Goal: Task Accomplishment & Management: Complete application form

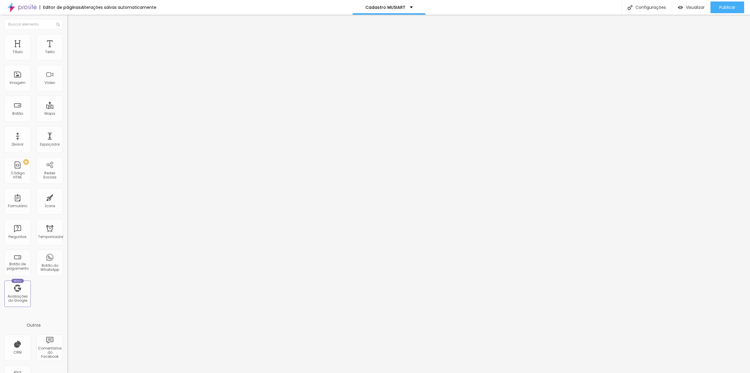
click at [71, 55] on input "17 de novembro de 2025 às 00:00" at bounding box center [85, 52] width 28 height 6
click at [45, 113] on font "21" at bounding box center [45, 111] width 3 height 4
type input "21 de novembro de 2025 às 00:00"
click at [62, 86] on li "00:00" at bounding box center [70, 87] width 25 height 9
click at [67, 59] on img at bounding box center [69, 61] width 4 height 4
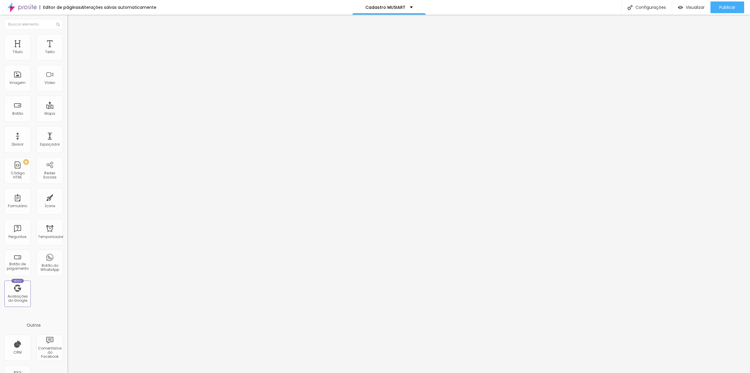
drag, startPoint x: 290, startPoint y: 109, endPoint x: 244, endPoint y: 109, distance: 45.7
type input "Musiart"
click at [67, 59] on span at bounding box center [69, 61] width 4 height 5
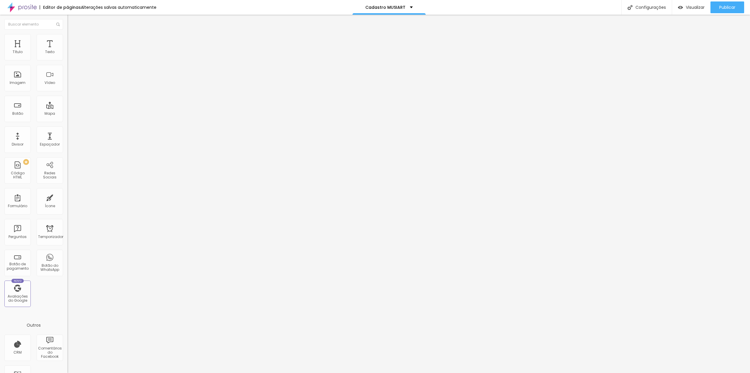
scroll to position [64, 0]
click at [477, 372] on div at bounding box center [375, 378] width 750 height 5
click at [71, 57] on div "Torção" at bounding box center [101, 54] width 60 height 5
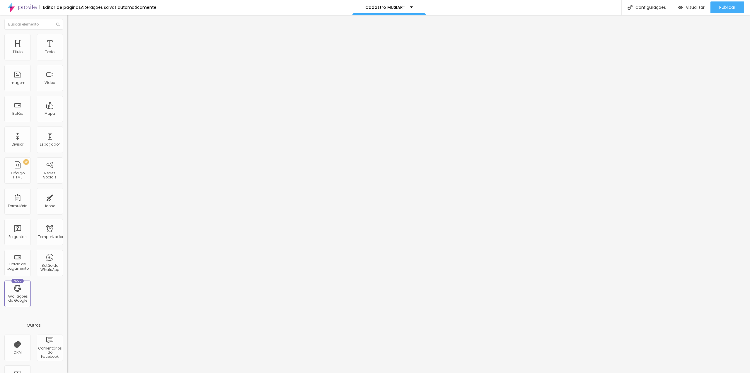
drag, startPoint x: 307, startPoint y: 111, endPoint x: 273, endPoint y: 110, distance: 33.1
type input "Musiart"
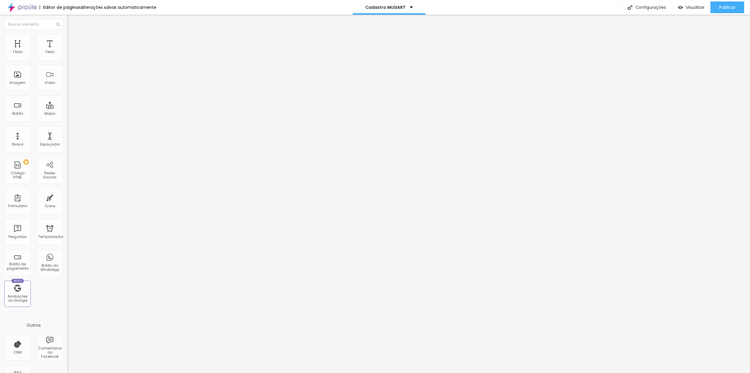
type input "Nome COMPLETO do responsável"
drag, startPoint x: 276, startPoint y: 239, endPoint x: 280, endPoint y: 195, distance: 43.8
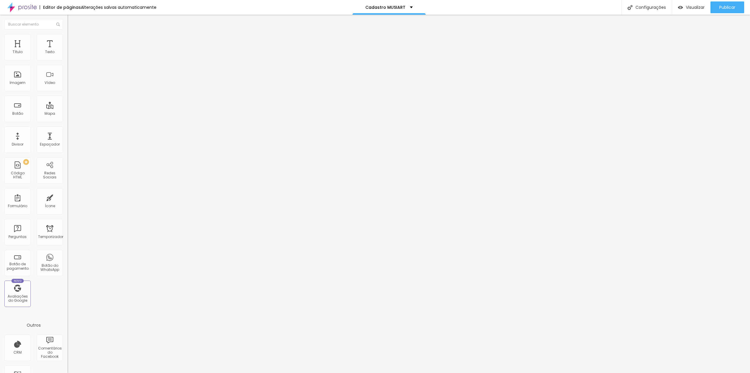
type input "Nome do(a) bailarino(a)"
drag, startPoint x: 336, startPoint y: 275, endPoint x: 334, endPoint y: 272, distance: 4.0
drag, startPoint x: 277, startPoint y: 259, endPoint x: 278, endPoint y: 216, distance: 43.1
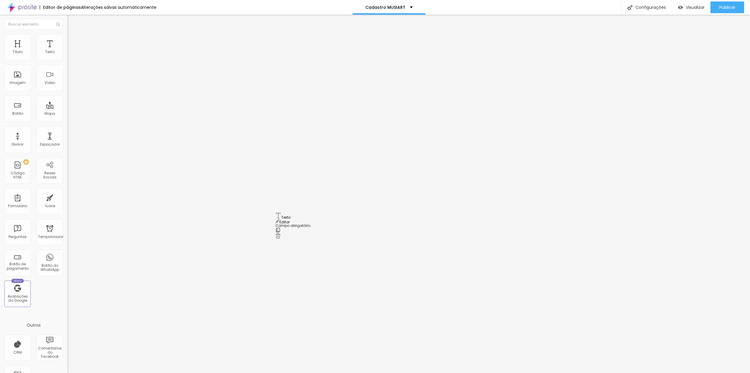
type input "Escola/Academia"
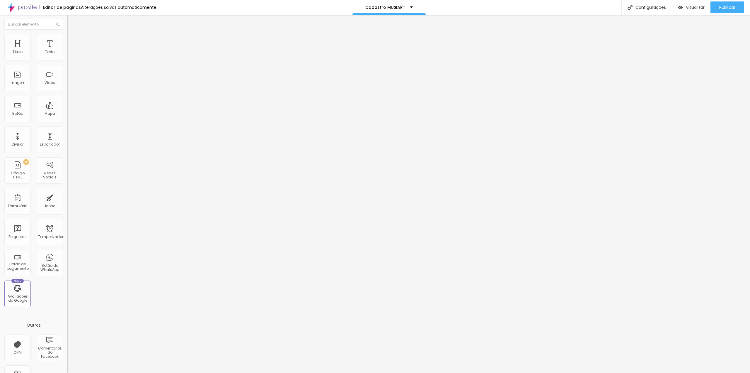
drag, startPoint x: 277, startPoint y: 221, endPoint x: 277, endPoint y: 186, distance: 35.5
drag, startPoint x: 293, startPoint y: 176, endPoint x: 270, endPoint y: 177, distance: 23.2
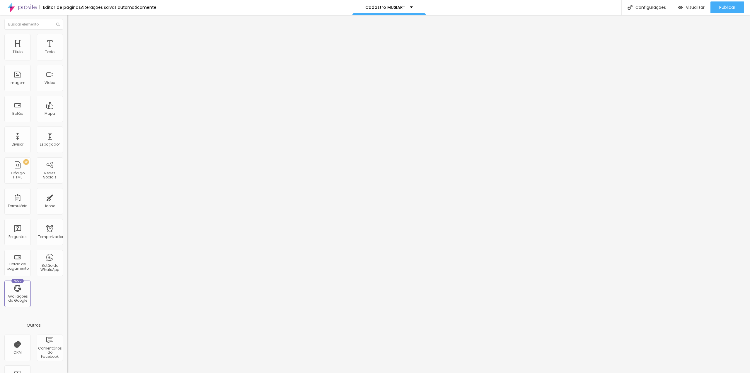
drag, startPoint x: 327, startPoint y: 180, endPoint x: 330, endPoint y: 186, distance: 6.6
type input "Coreografia(s)/Música"
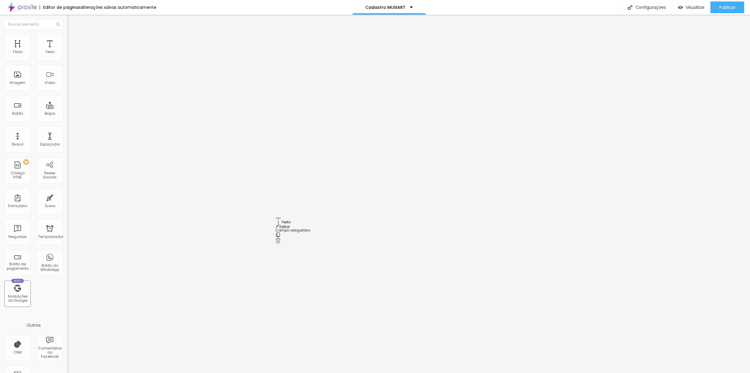
drag, startPoint x: 277, startPoint y: 245, endPoint x: 276, endPoint y: 220, distance: 24.3
drag, startPoint x: 330, startPoint y: 217, endPoint x: 294, endPoint y: 220, distance: 36.4
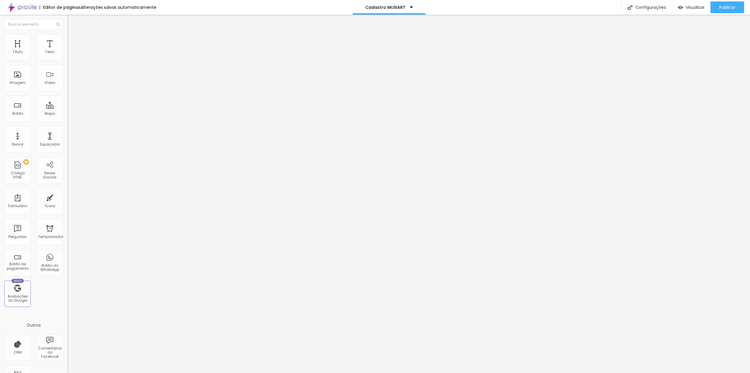
type input "Telefone com WhatsApp"
type input "DDD + Número"
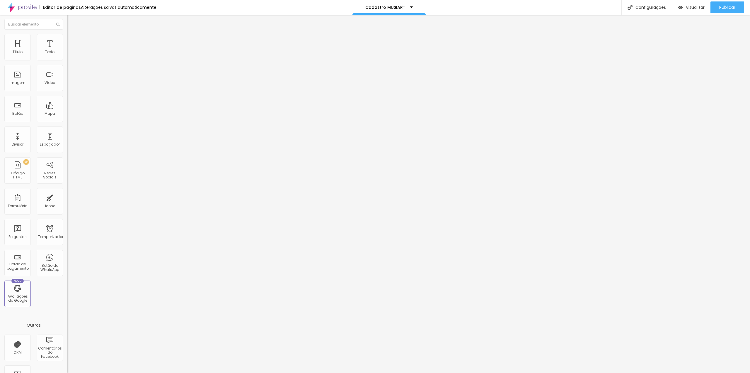
click at [67, 59] on span at bounding box center [69, 61] width 4 height 5
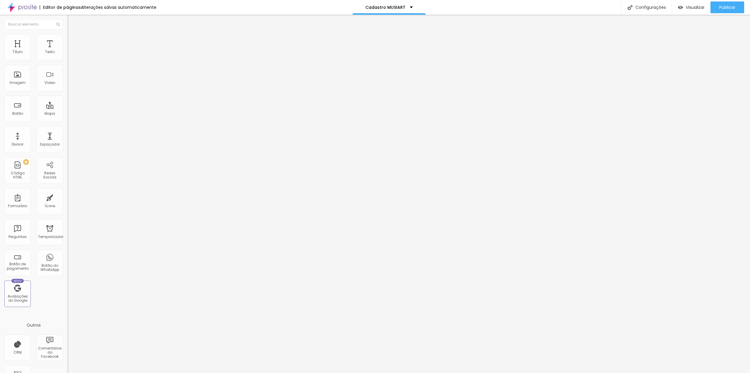
radio input "true"
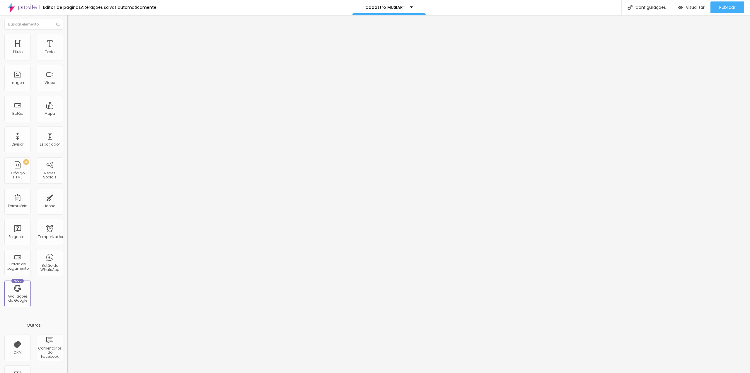
paste input "https://www.nanahdluizestudio.com/combos-musiart"
type input "https://www.nanahdluizestudio.com/combos-musiart"
type input "Enviar e selecionar pacote"
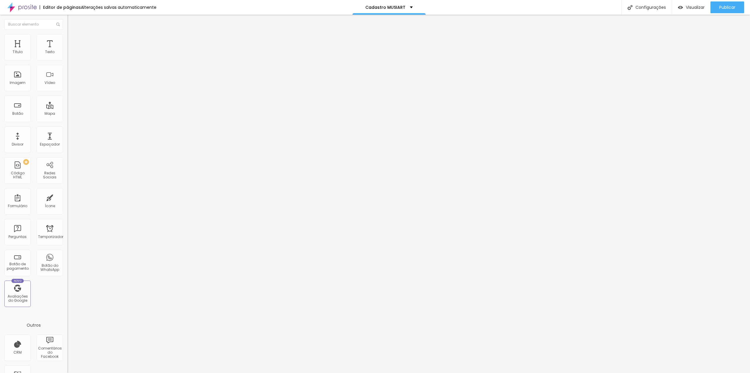
type input "[EMAIL_ADDRESS][DOMAIN_NAME]"
click at [640, 6] on font "Configurações" at bounding box center [651, 7] width 30 height 6
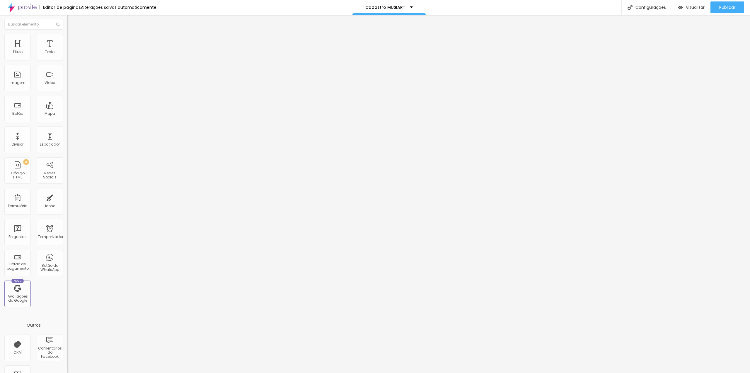
drag, startPoint x: 449, startPoint y: 228, endPoint x: 435, endPoint y: 227, distance: 14.7
type input "Studio Nanah D´Luize - Pacotes e Combos Fotográficos MUSIART"
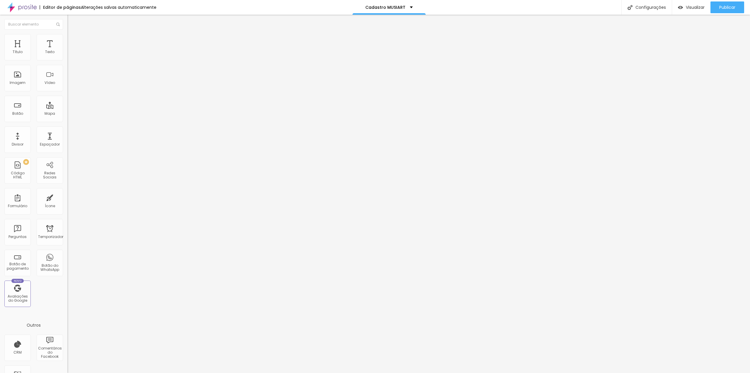
drag, startPoint x: 450, startPoint y: 195, endPoint x: 435, endPoint y: 195, distance: 15.5
type input "Studio Nanah D´Luize - Pacotes e Combos Fotográficos MUSIART"
click at [479, 372] on div at bounding box center [375, 378] width 750 height 5
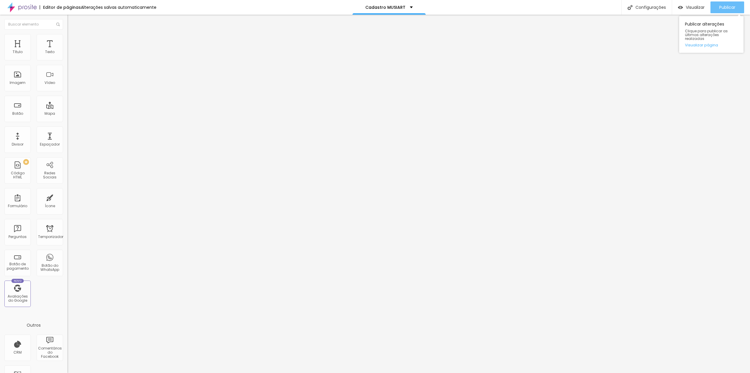
click at [722, 8] on font "Publicar" at bounding box center [728, 7] width 16 height 6
click at [67, 59] on span at bounding box center [69, 61] width 4 height 5
drag, startPoint x: 407, startPoint y: 172, endPoint x: 409, endPoint y: 189, distance: 16.8
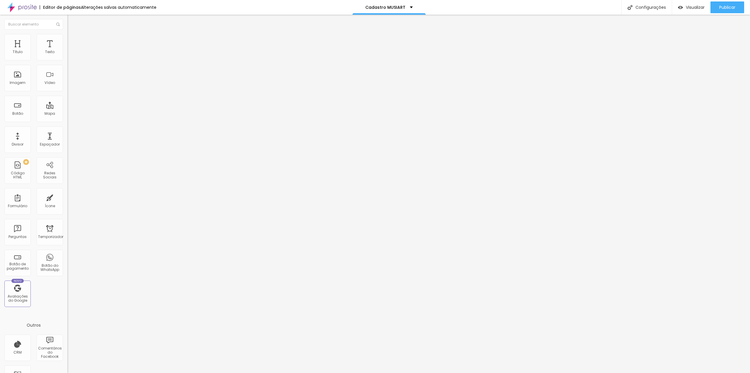
drag, startPoint x: 410, startPoint y: 135, endPoint x: 410, endPoint y: 150, distance: 15.3
drag, startPoint x: 409, startPoint y: 136, endPoint x: 409, endPoint y: 161, distance: 25.2
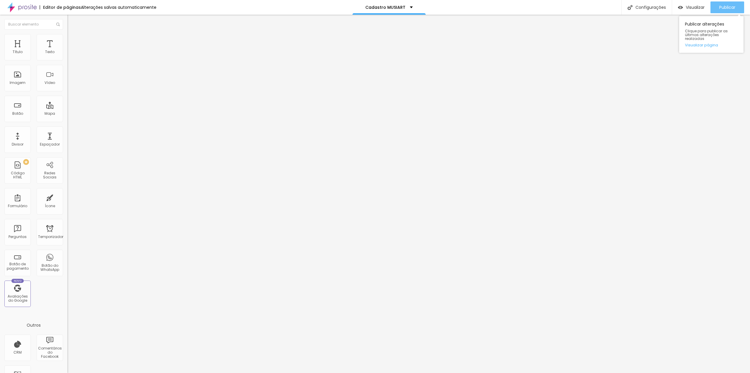
click at [720, 9] on font "Publicar" at bounding box center [728, 7] width 16 height 6
click at [67, 59] on input "21 de novembro de 2025 às 00:00" at bounding box center [99, 56] width 65 height 6
click at [16, 120] on font "24" at bounding box center [17, 118] width 4 height 4
type input "[DATE] 00:00"
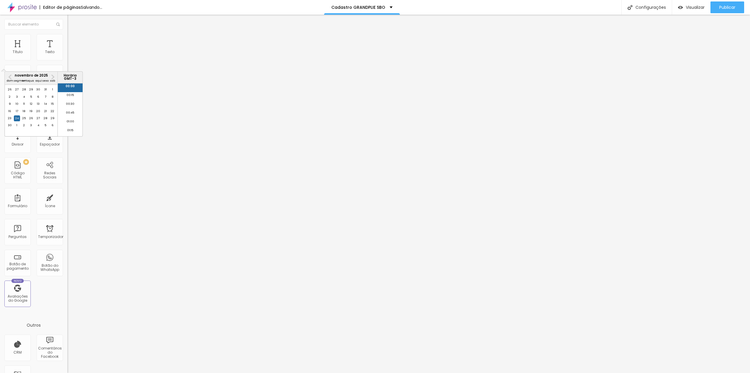
click at [66, 88] on font "00:00" at bounding box center [70, 86] width 9 height 4
click at [67, 59] on img at bounding box center [69, 61] width 4 height 4
click at [478, 372] on div at bounding box center [375, 378] width 750 height 5
click at [71, 57] on div "Música" at bounding box center [101, 54] width 60 height 5
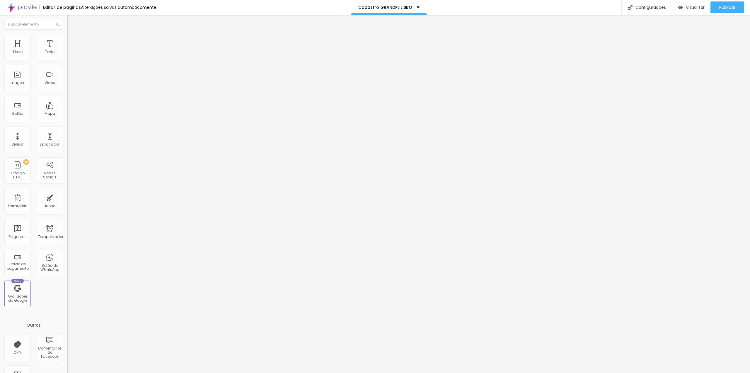
scroll to position [88, 0]
paste input "https://www.nanahdluizestudio.com/combos-grandplie-sbo"
type input "https://www.nanahdluizestudio.com/combos-grandplie-sbo"
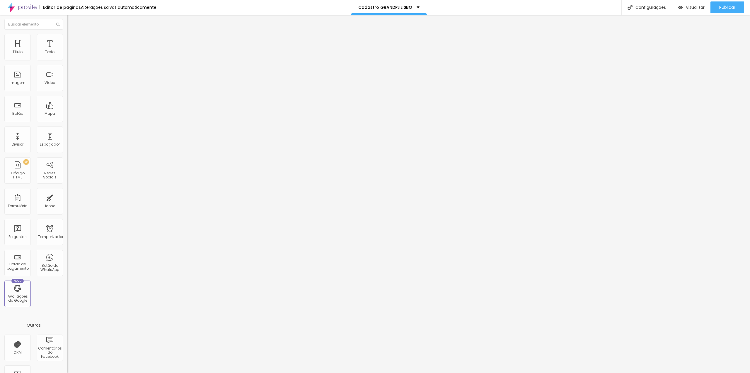
type input "Grandplie SBO"
drag, startPoint x: 341, startPoint y: 176, endPoint x: 326, endPoint y: 177, distance: 15.0
type input "Nome COMPLETO do responsável"
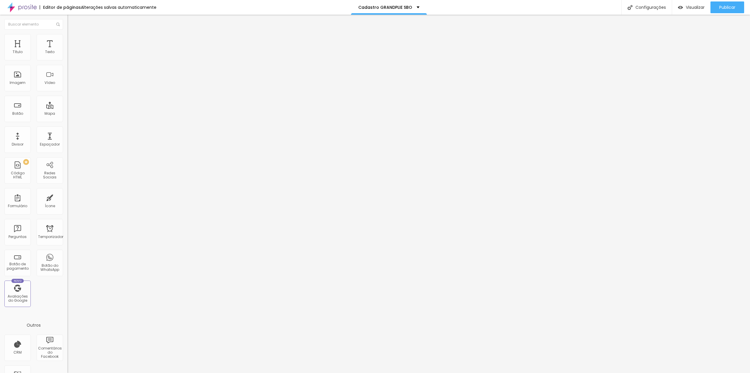
drag, startPoint x: 277, startPoint y: 239, endPoint x: 278, endPoint y: 199, distance: 40.5
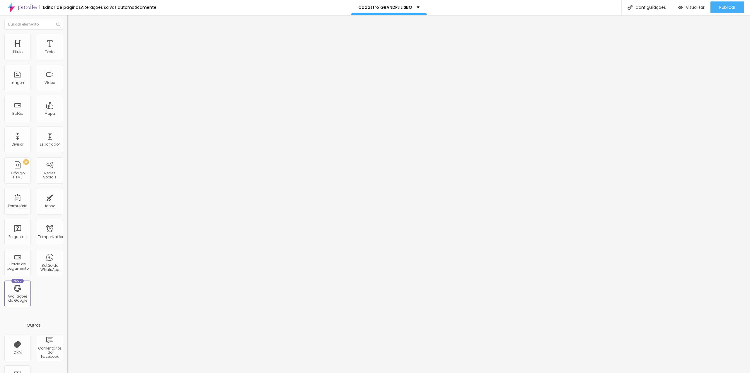
type input "Nome do(a) bailarino(a)"
drag, startPoint x: 276, startPoint y: 227, endPoint x: 280, endPoint y: 188, distance: 39.2
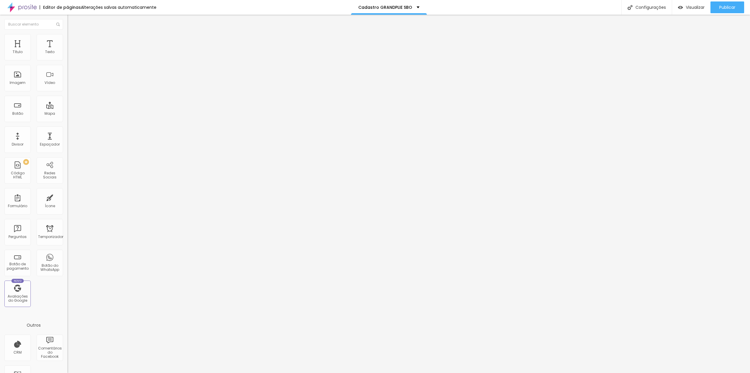
drag, startPoint x: 316, startPoint y: 184, endPoint x: 268, endPoint y: 185, distance: 47.2
type input "Escola/Academia"
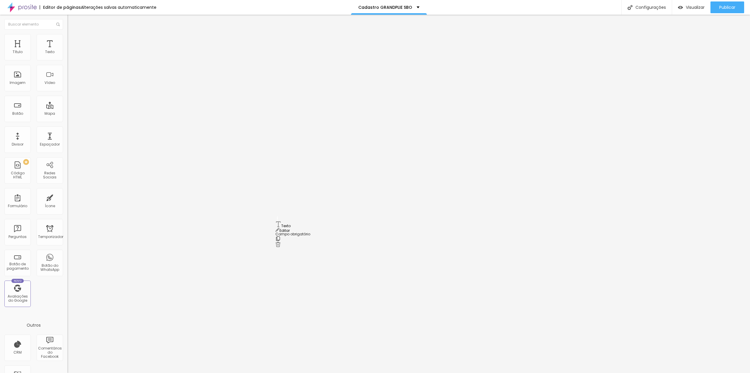
drag, startPoint x: 278, startPoint y: 248, endPoint x: 279, endPoint y: 211, distance: 37.2
drag, startPoint x: 313, startPoint y: 204, endPoint x: 272, endPoint y: 203, distance: 41.0
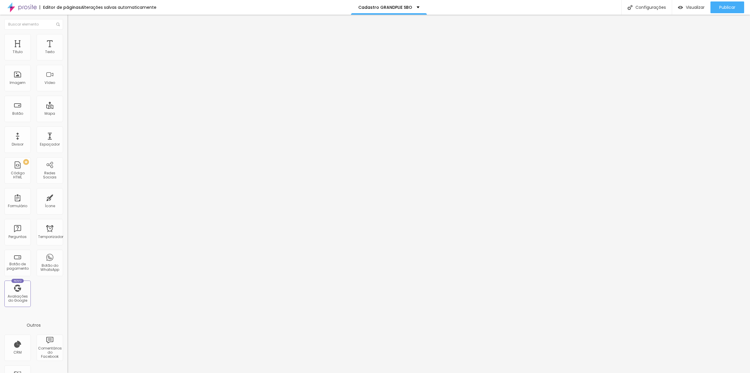
type input "Coreografia(s)"
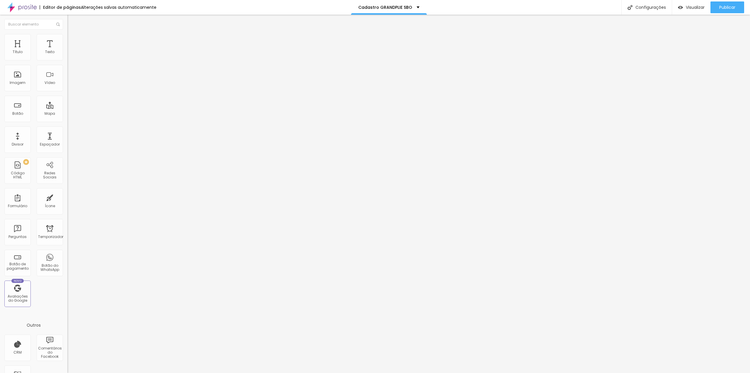
drag, startPoint x: 321, startPoint y: 203, endPoint x: 248, endPoint y: 202, distance: 73.3
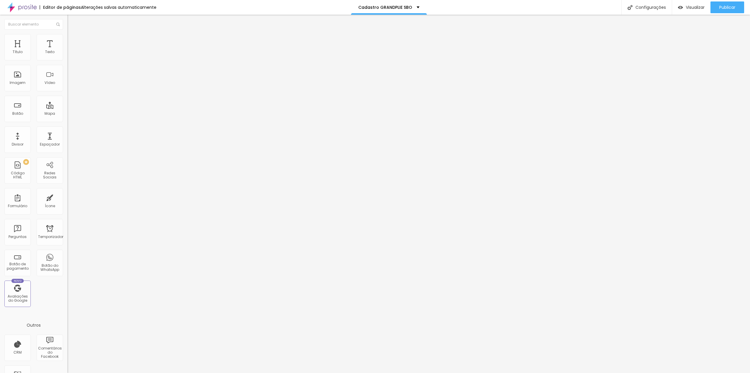
type input "Telefone com WhatsApp"
type input "DDD + Número"
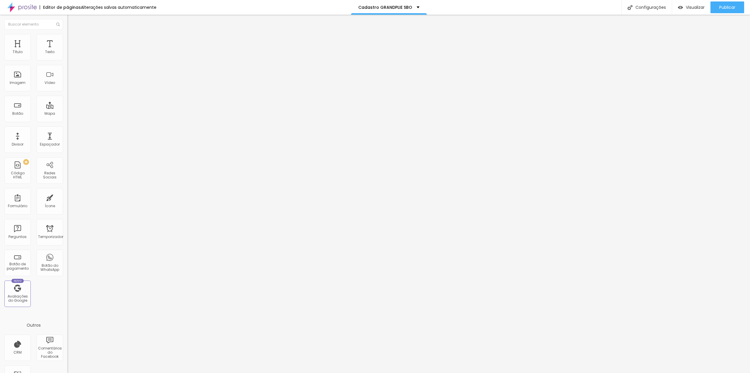
drag, startPoint x: 310, startPoint y: 221, endPoint x: 268, endPoint y: 219, distance: 41.7
type input "d"
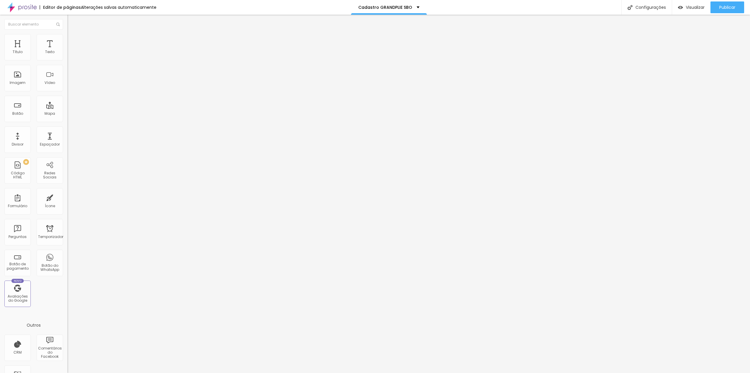
type input "Data da apresentação"
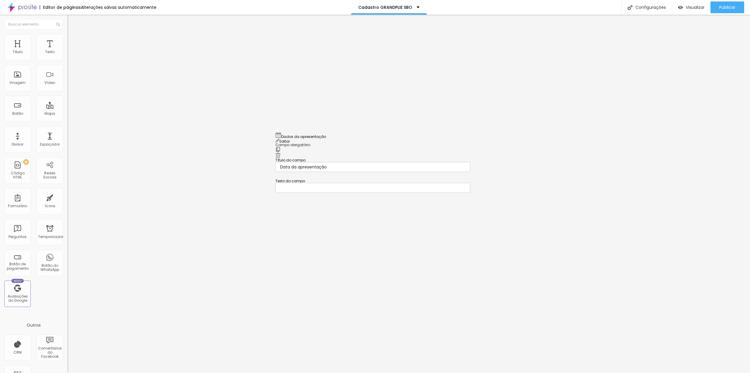
drag, startPoint x: 278, startPoint y: 193, endPoint x: 273, endPoint y: 132, distance: 61.8
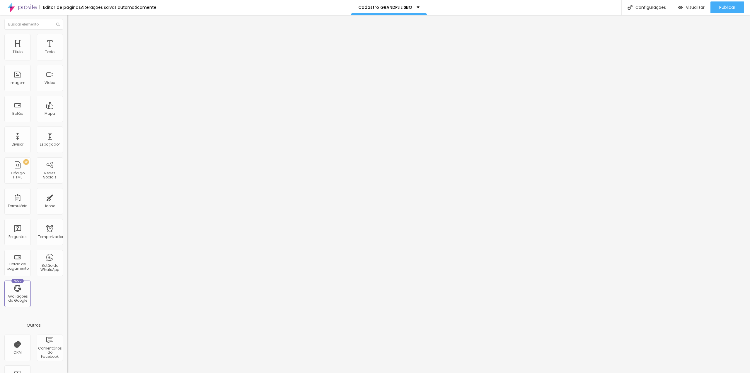
drag, startPoint x: 412, startPoint y: 170, endPoint x: 412, endPoint y: 183, distance: 13.5
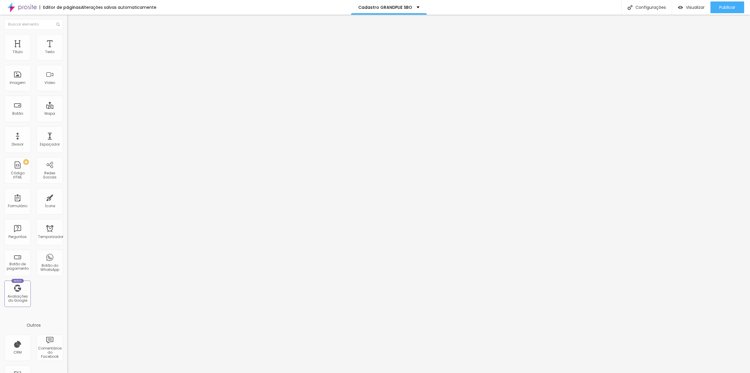
scroll to position [59, 0]
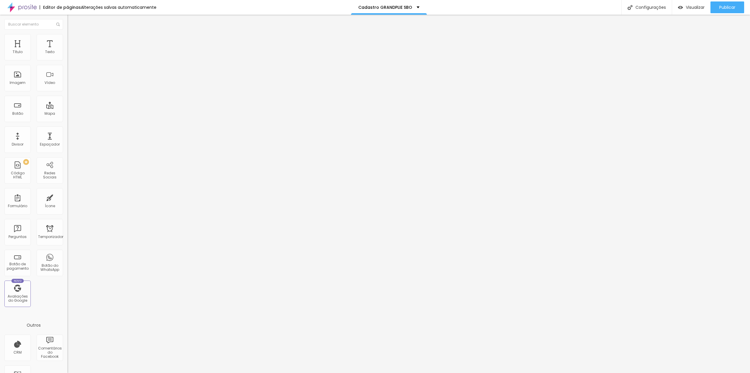
scroll to position [0, 0]
radio input "true"
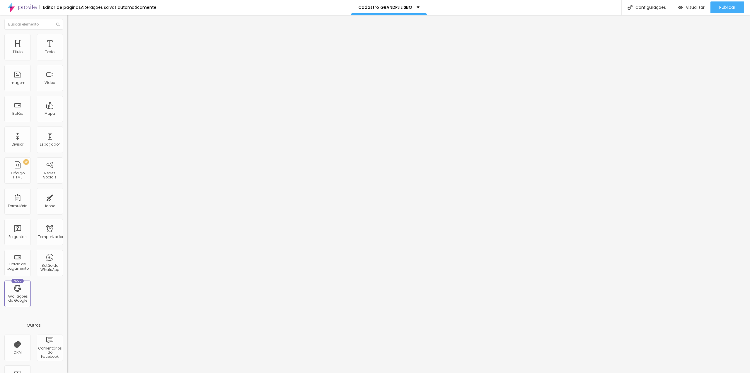
paste input "https://www.nanahdluizestudio.com/combos-grandplie-sbo"
type input "https://www.nanahdluizestudio.com/combos-grandplie-sbo"
drag, startPoint x: 369, startPoint y: 215, endPoint x: 346, endPoint y: 214, distance: 22.9
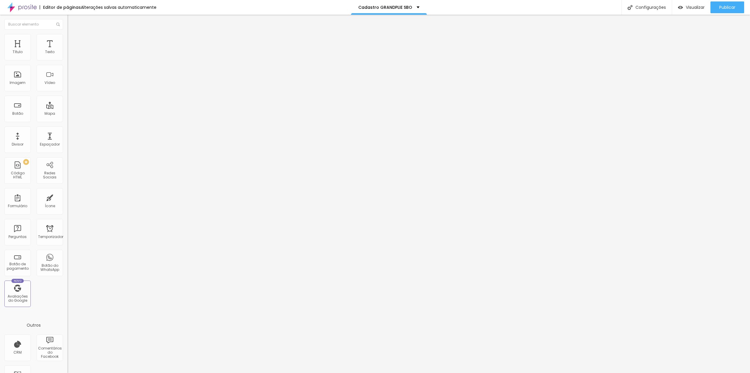
scroll to position [29, 0]
type input "Enviar e selecionar pacote"
type input "[EMAIL_ADDRESS][DOMAIN_NAME]"
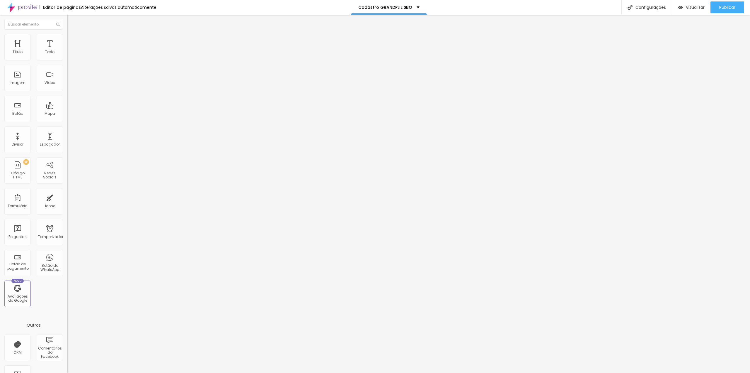
click at [640, 5] on font "Configurações" at bounding box center [651, 7] width 30 height 6
drag, startPoint x: 376, startPoint y: 120, endPoint x: 341, endPoint y: 118, distance: 34.9
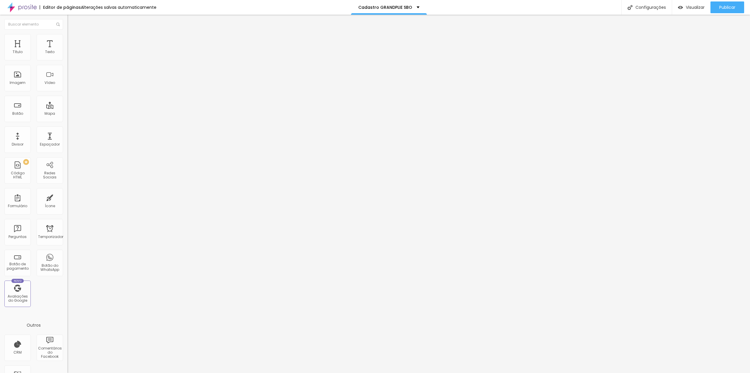
drag, startPoint x: 450, startPoint y: 231, endPoint x: 435, endPoint y: 228, distance: 16.1
paste input "GRANDPLIE SBO"
type input "Studio Nanah D´[PERSON_NAME] e Combos Fotográficos GRANDPLIE SBO"
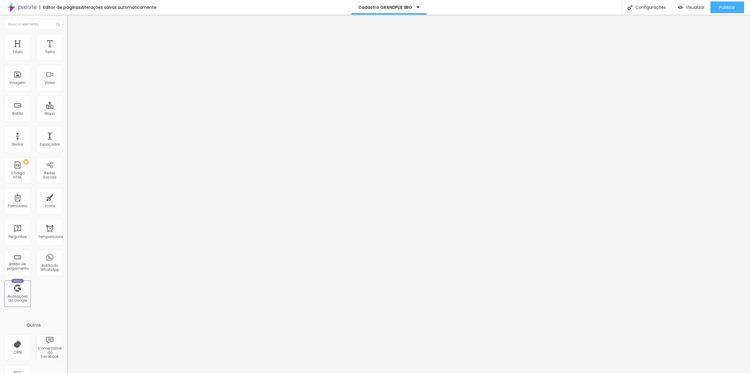
drag, startPoint x: 454, startPoint y: 194, endPoint x: 436, endPoint y: 192, distance: 18.0
paste input "GRANDPLIE SBO"
type input "Studio Nanah D´[PERSON_NAME] e Combos Fotográficos GRANDPLIE SBO"
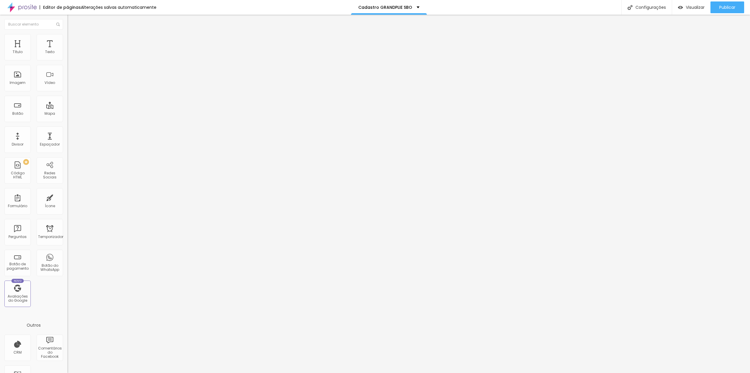
click at [482, 372] on div at bounding box center [375, 378] width 750 height 5
click at [729, 6] on font "Publicar" at bounding box center [728, 7] width 16 height 6
drag, startPoint x: 35, startPoint y: 62, endPoint x: 35, endPoint y: 65, distance: 2.9
click at [71, 55] on input "[DATE] 00:00" at bounding box center [85, 52] width 28 height 6
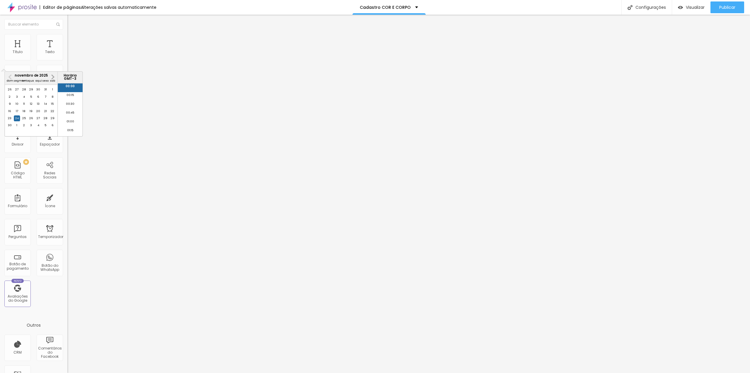
click at [53, 79] on button "Próximo mês" at bounding box center [52, 76] width 9 height 9
click at [18, 93] on div "1" at bounding box center [17, 90] width 6 height 6
type input "[DATE] 00:00"
click at [69, 88] on font "00:00" at bounding box center [70, 86] width 9 height 4
click at [67, 59] on div "Grandplie SBO" at bounding box center [100, 54] width 67 height 10
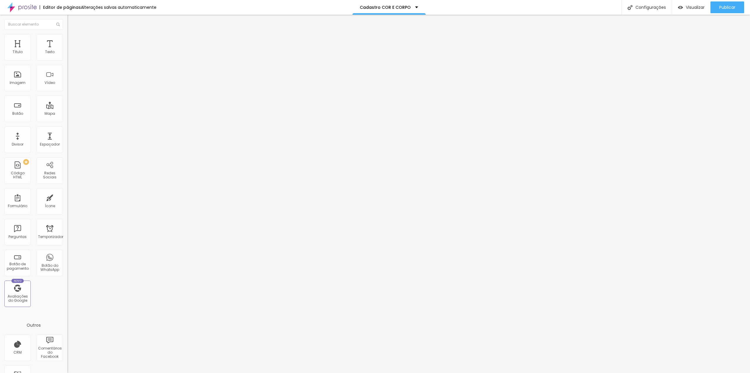
scroll to position [105, 0]
type input "COR E CORPO"
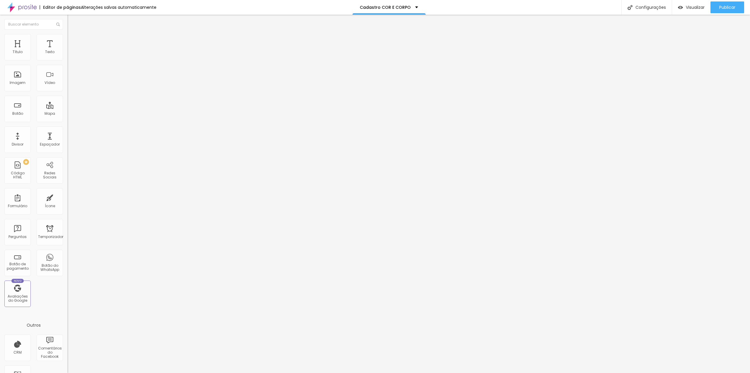
drag, startPoint x: 315, startPoint y: 169, endPoint x: 321, endPoint y: 173, distance: 6.7
type input "Nome COMPLETO do responsável"
drag, startPoint x: 276, startPoint y: 239, endPoint x: 281, endPoint y: 200, distance: 38.4
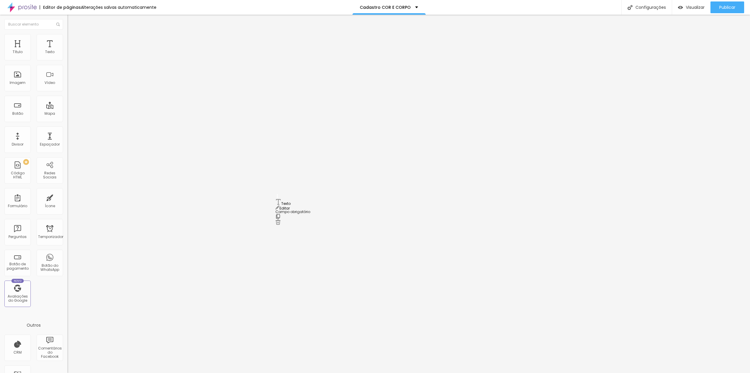
drag, startPoint x: 289, startPoint y: 193, endPoint x: 267, endPoint y: 192, distance: 22.0
type input "Nome do(a) bailarino(a)"
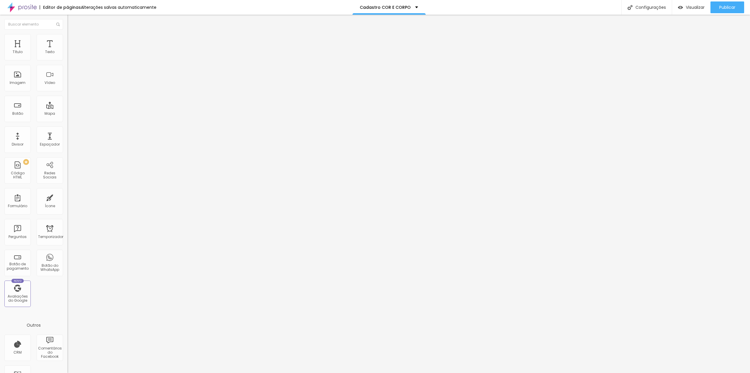
drag, startPoint x: 277, startPoint y: 257, endPoint x: 274, endPoint y: 216, distance: 40.8
drag, startPoint x: 313, startPoint y: 214, endPoint x: 278, endPoint y: 215, distance: 35.8
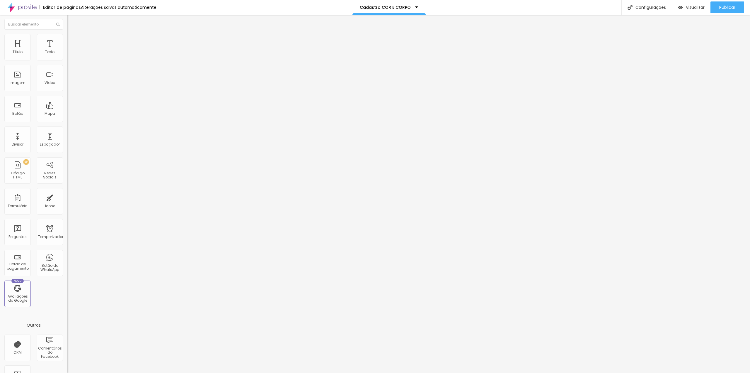
type input "Escola/Academia"
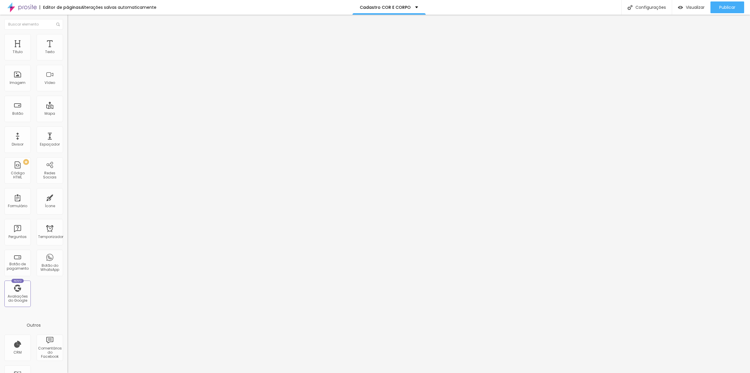
type input "Data da apresentação"
drag, startPoint x: 277, startPoint y: 197, endPoint x: 287, endPoint y: 159, distance: 39.4
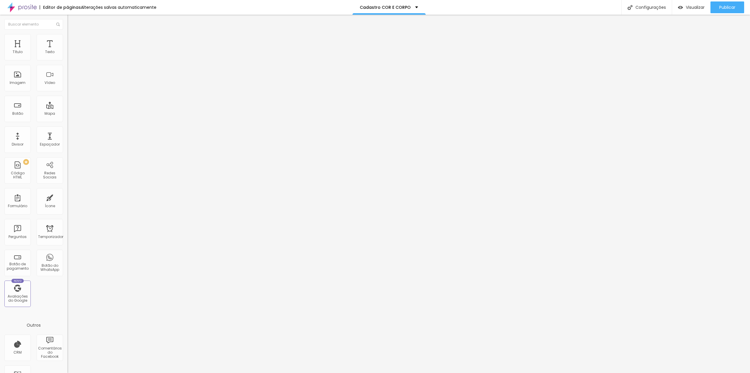
drag, startPoint x: 305, startPoint y: 220, endPoint x: 264, endPoint y: 220, distance: 40.2
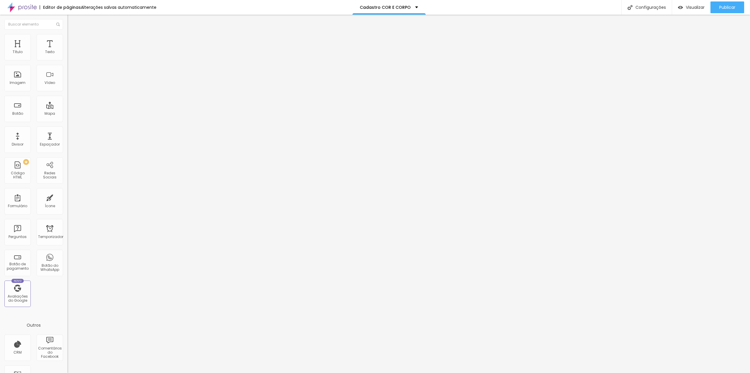
type input "Coreografia(s)"
drag, startPoint x: 278, startPoint y: 197, endPoint x: 282, endPoint y: 153, distance: 44.2
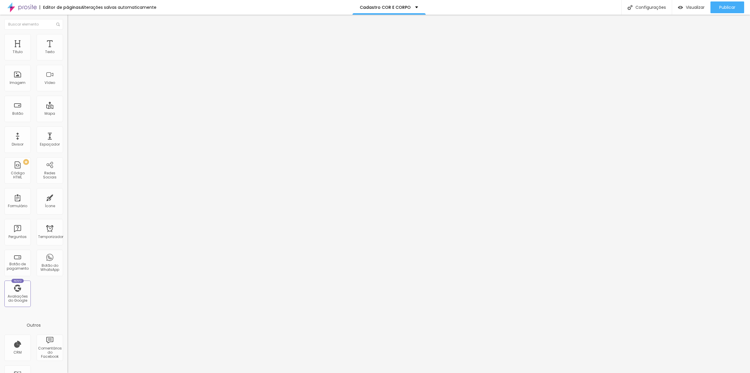
scroll to position [44, 0]
drag, startPoint x: 310, startPoint y: 219, endPoint x: 274, endPoint y: 220, distance: 35.2
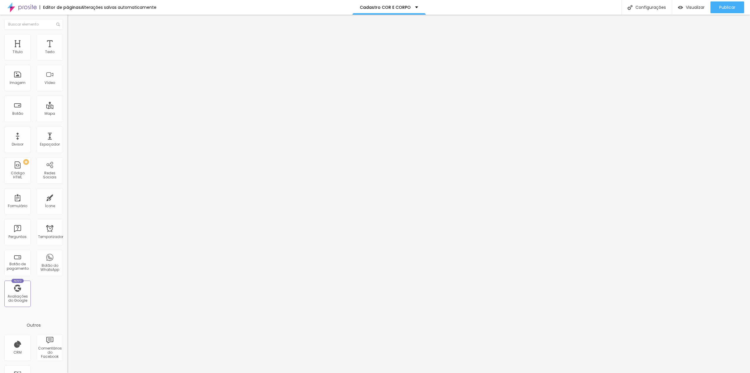
type input "Telefone com WhatsApp"
type input "DDD + Número"
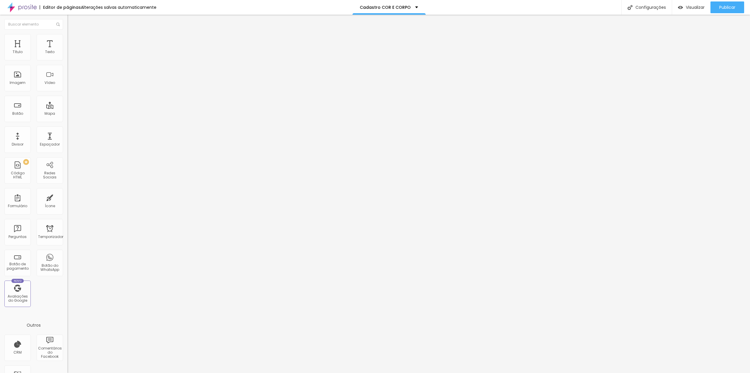
type input "Dia da apresentação"
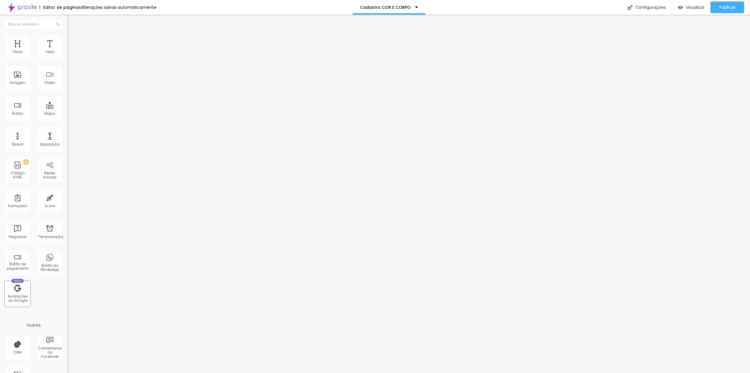
radio input "true"
paste input "https://www.nanahdluizestudio.com/combos-cor-e-corpo"
type input "https://www.nanahdluizestudio.com/combos-cor-e-corpo"
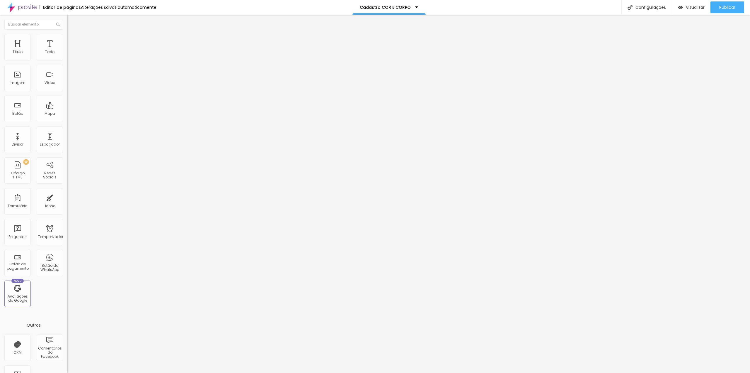
scroll to position [50, 0]
type input "Enviar e selecionar pacote"
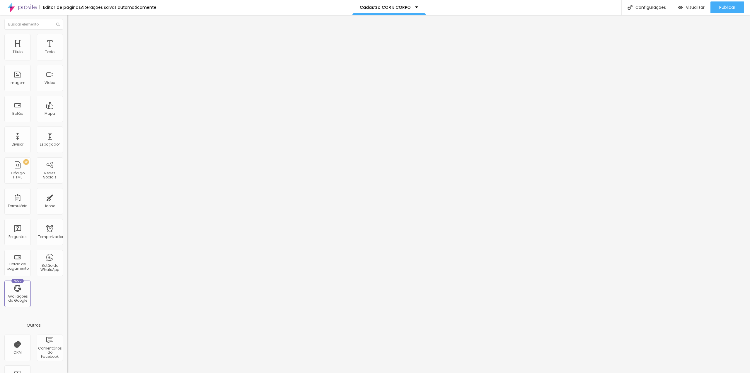
type input "[EMAIL_ADDRESS][DOMAIN_NAME]"
click at [652, 7] on font "Configurações" at bounding box center [651, 7] width 30 height 6
drag, startPoint x: 372, startPoint y: 121, endPoint x: 342, endPoint y: 120, distance: 29.3
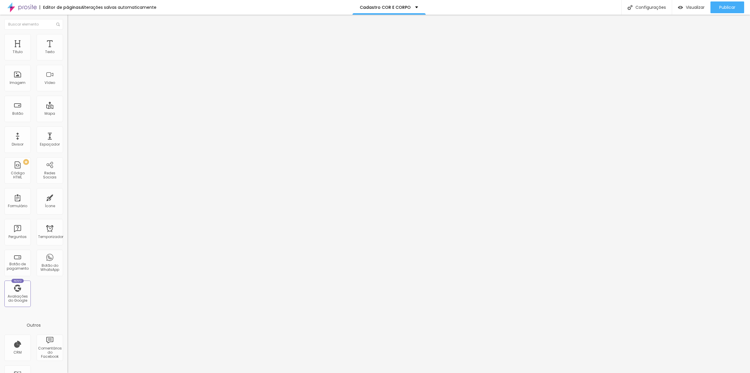
drag, startPoint x: 469, startPoint y: 221, endPoint x: 434, endPoint y: 219, distance: 34.4
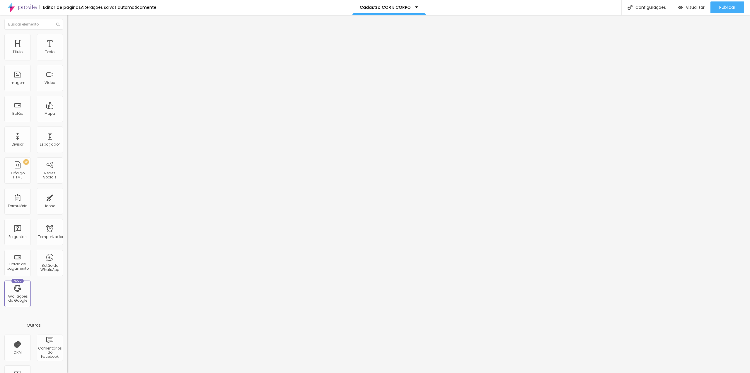
paste input "COR E CORP"
type input "Studio Nanah D´Luize - Pacotes e Combos Fotográficos COR E CORPO"
drag, startPoint x: 465, startPoint y: 186, endPoint x: 436, endPoint y: 183, distance: 30.0
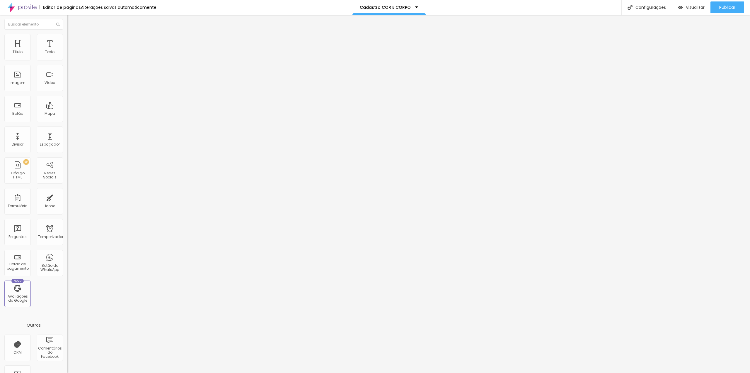
paste input "COR E CORP"
type input "Studio Nanah D´Luize - Pacotes e Combos Fotográficos COR E CORPO"
click at [480, 372] on div at bounding box center [375, 378] width 750 height 5
click at [67, 59] on img at bounding box center [69, 61] width 4 height 4
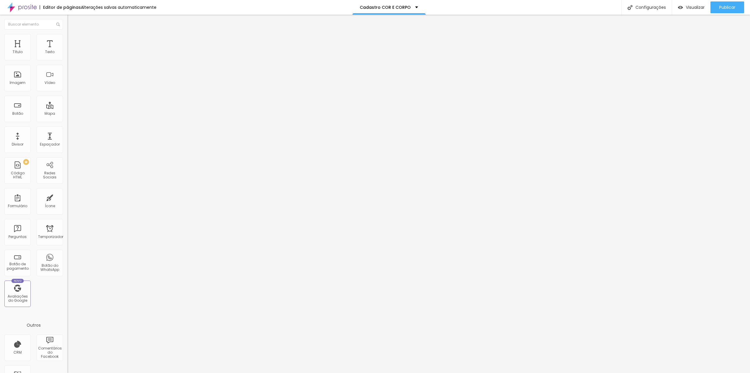
drag, startPoint x: 351, startPoint y: 190, endPoint x: 352, endPoint y: 194, distance: 4.8
type input "Nome do(a) bailarino(a)/Personagem"
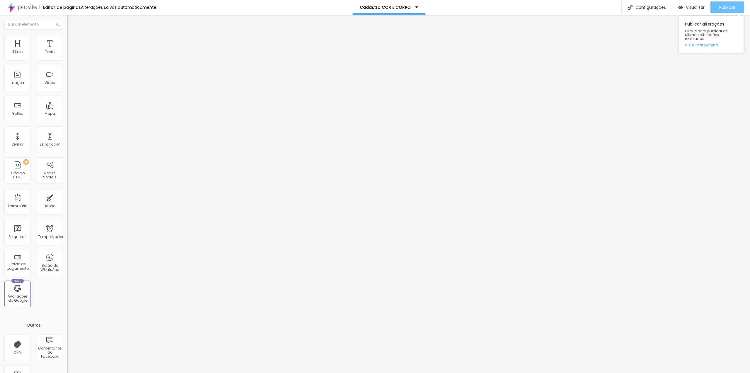
click at [728, 9] on font "Publicar" at bounding box center [728, 7] width 16 height 6
click at [67, 59] on div "Forma" at bounding box center [100, 54] width 67 height 10
click at [67, 59] on div "Formulário UNIU" at bounding box center [100, 54] width 67 height 10
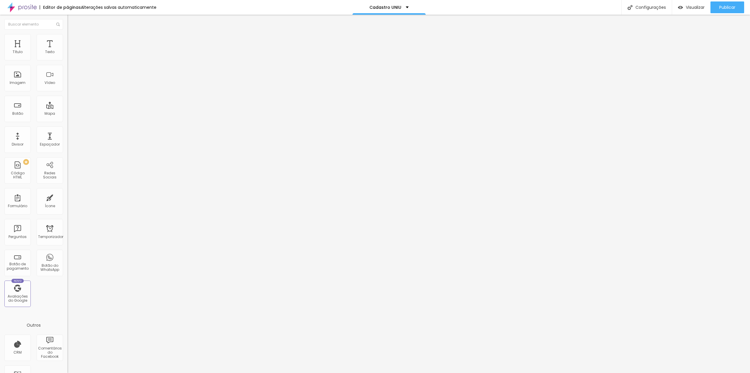
type input "UNIU ESPETACULO"
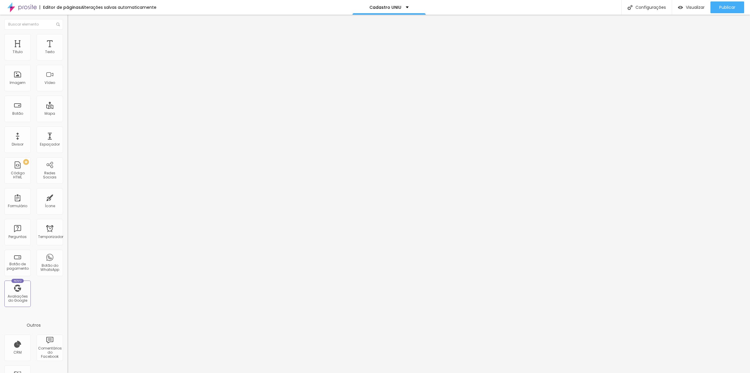
type input "Nome COMPLETO do responsável"
drag, startPoint x: 277, startPoint y: 238, endPoint x: 280, endPoint y: 200, distance: 38.6
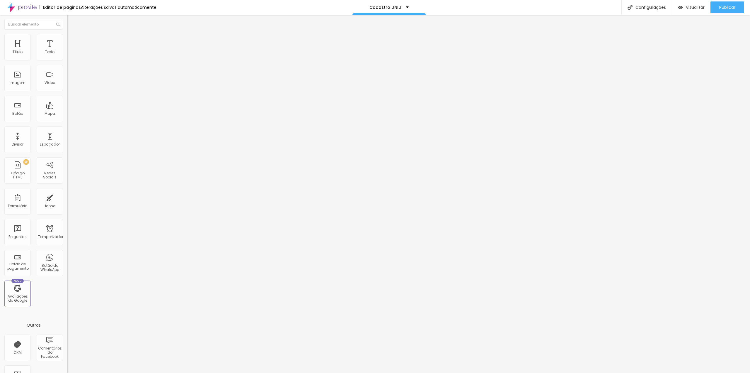
drag, startPoint x: 299, startPoint y: 192, endPoint x: 267, endPoint y: 192, distance: 32.2
type input "Nome do(a) bailarino(a)"
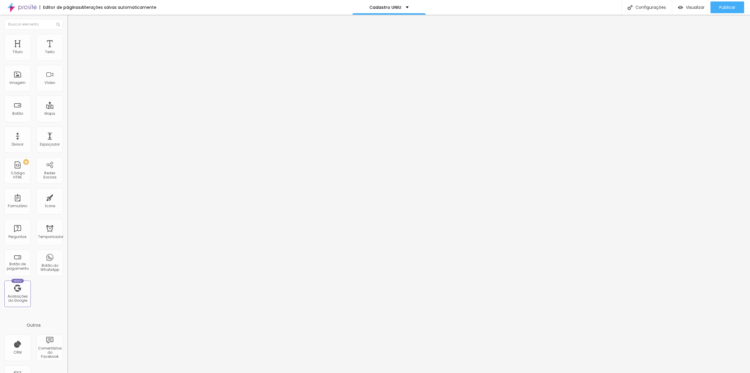
drag, startPoint x: 276, startPoint y: 211, endPoint x: 284, endPoint y: 167, distance: 45.2
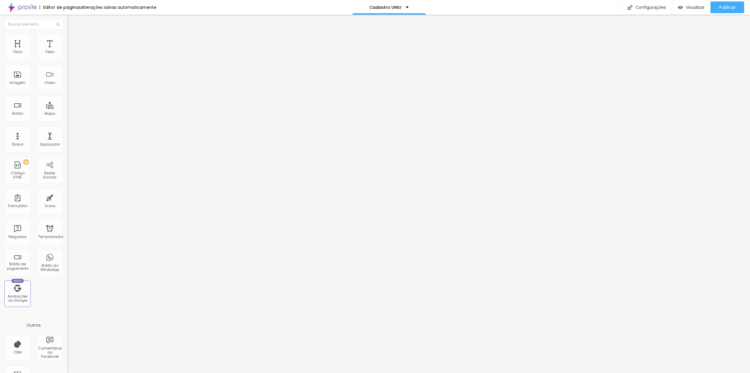
type input "Nome do(a) bailarino(a)"
drag, startPoint x: 278, startPoint y: 257, endPoint x: 277, endPoint y: 221, distance: 36.1
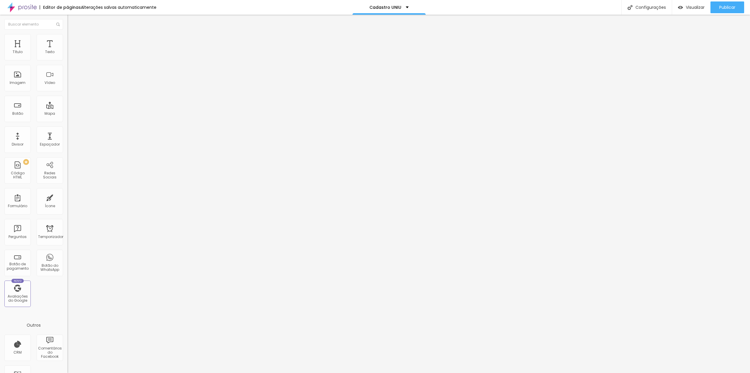
drag, startPoint x: 314, startPoint y: 216, endPoint x: 263, endPoint y: 216, distance: 51.6
type input "Escola/Academia"
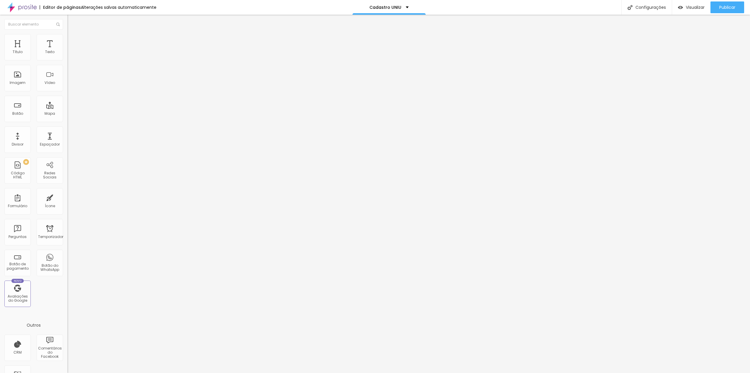
scroll to position [5, 0]
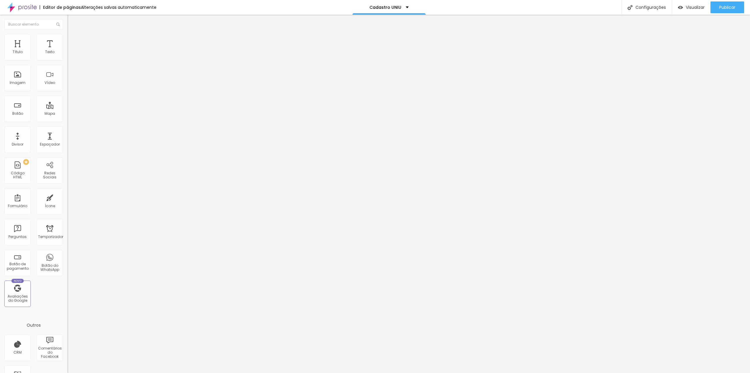
drag, startPoint x: 329, startPoint y: 198, endPoint x: 270, endPoint y: 200, distance: 58.7
type input "Unidade"
drag, startPoint x: 320, startPoint y: 226, endPoint x: 284, endPoint y: 225, distance: 35.5
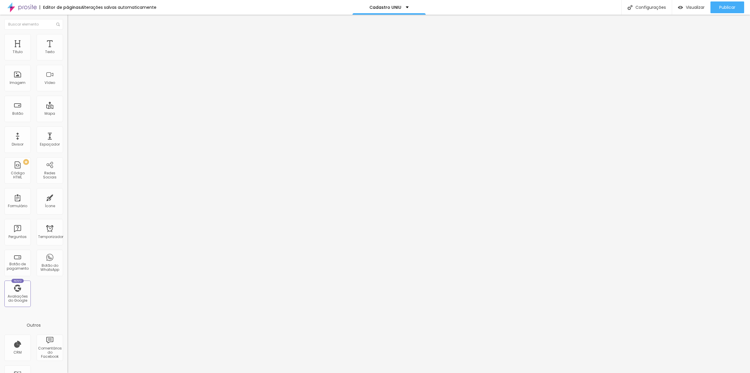
type input "Pompéia"
drag, startPoint x: 316, startPoint y: 239, endPoint x: 296, endPoint y: 237, distance: 20.0
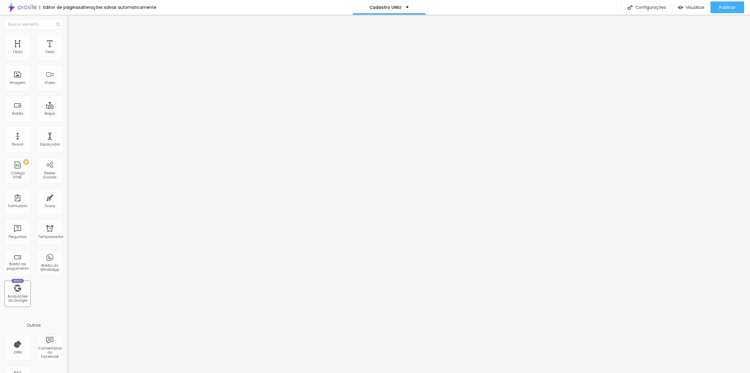
type input "Villa Lobos/Villa Leopoldina"
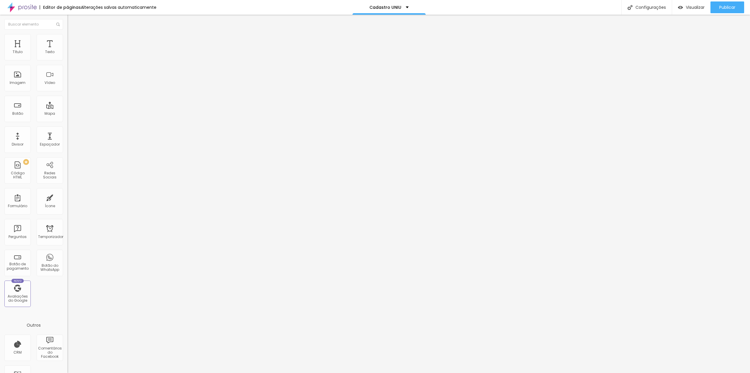
drag, startPoint x: 320, startPoint y: 224, endPoint x: 293, endPoint y: 224, distance: 27.0
paste input "Pueri Domus"
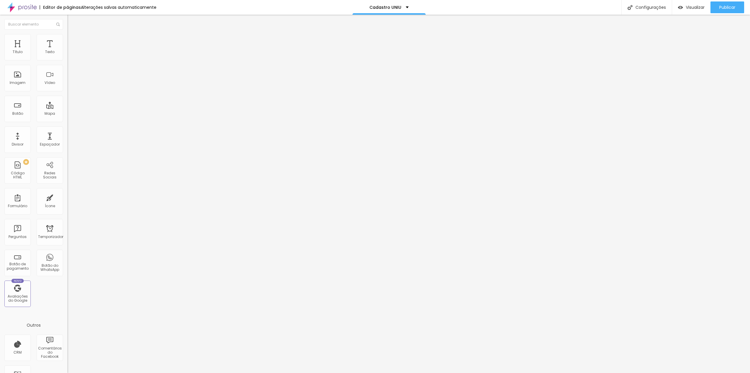
type input "Pueri Domus"
drag, startPoint x: 286, startPoint y: 210, endPoint x: 285, endPoint y: 226, distance: 16.1
type input "Pueri Domus"
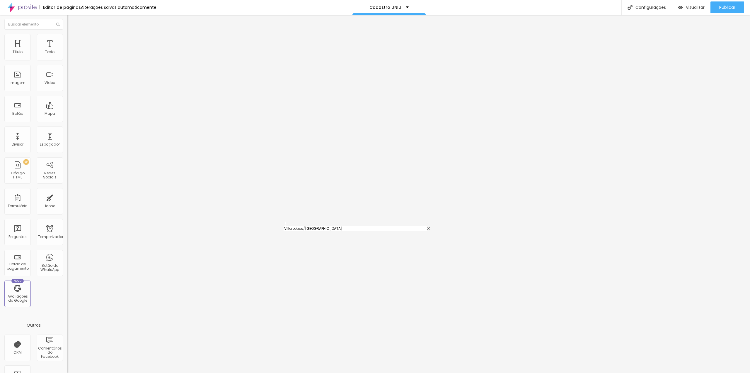
type input "Villa Lobos/Villa Leopoldina"
drag, startPoint x: 279, startPoint y: 147, endPoint x: 385, endPoint y: 115, distance: 111.3
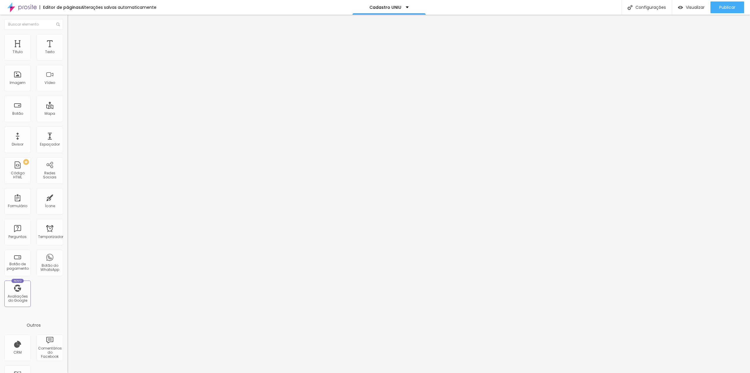
drag, startPoint x: 277, startPoint y: 247, endPoint x: 284, endPoint y: 173, distance: 74.5
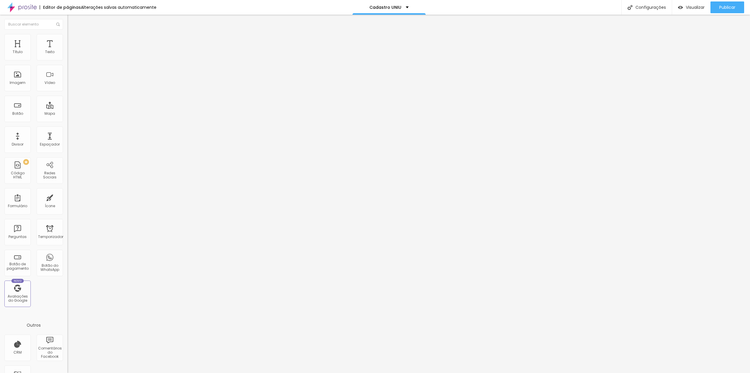
drag, startPoint x: 319, startPoint y: 159, endPoint x: 270, endPoint y: 156, distance: 49.6
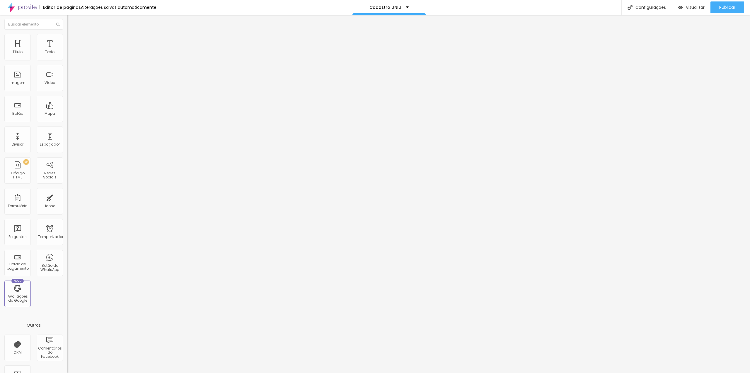
drag, startPoint x: 278, startPoint y: 223, endPoint x: 279, endPoint y: 139, distance: 83.6
drag, startPoint x: 301, startPoint y: 159, endPoint x: 266, endPoint y: 159, distance: 35.2
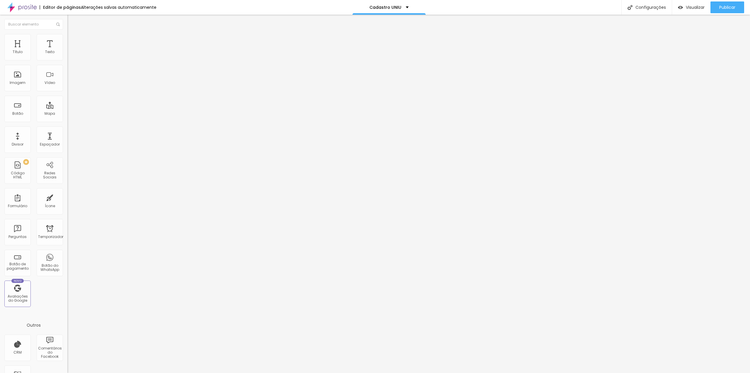
type input "Dia da apresentação"
drag, startPoint x: 314, startPoint y: 181, endPoint x: 260, endPoint y: 178, distance: 54.0
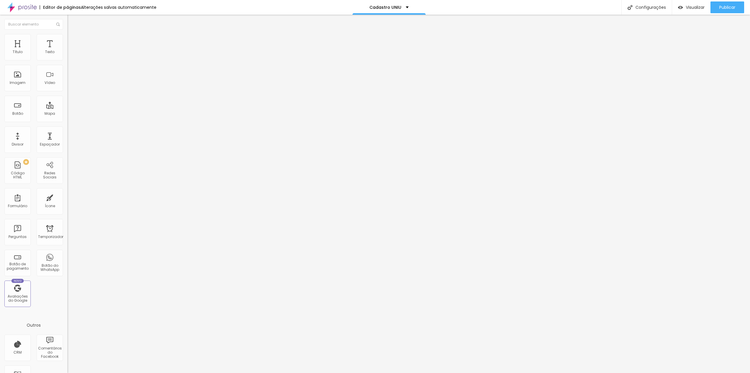
type input "Horário da apresentação"
drag, startPoint x: 277, startPoint y: 245, endPoint x: 278, endPoint y: 201, distance: 43.4
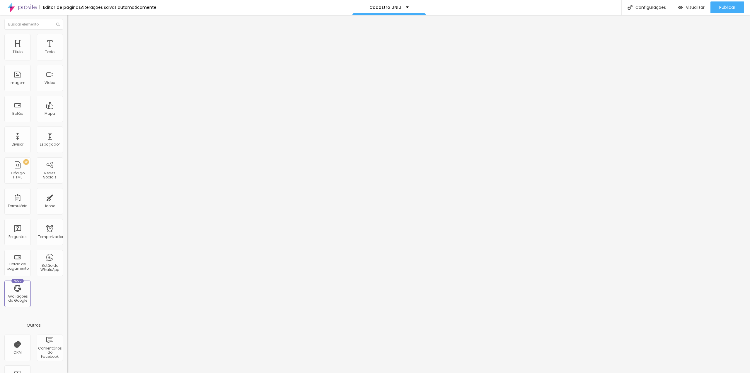
type input "Coreografia(s)"
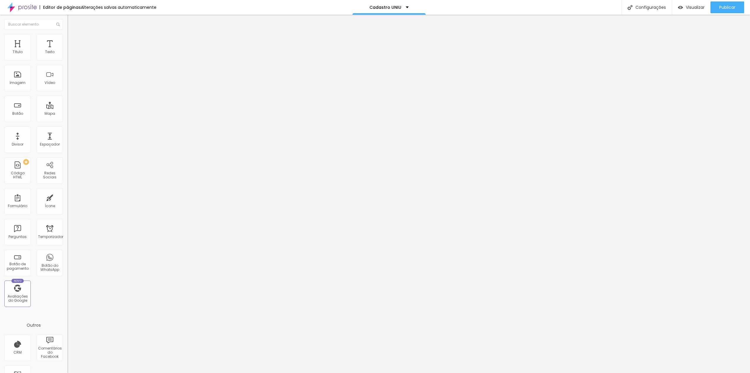
scroll to position [105, 0]
drag, startPoint x: 312, startPoint y: 240, endPoint x: 261, endPoint y: 241, distance: 51.0
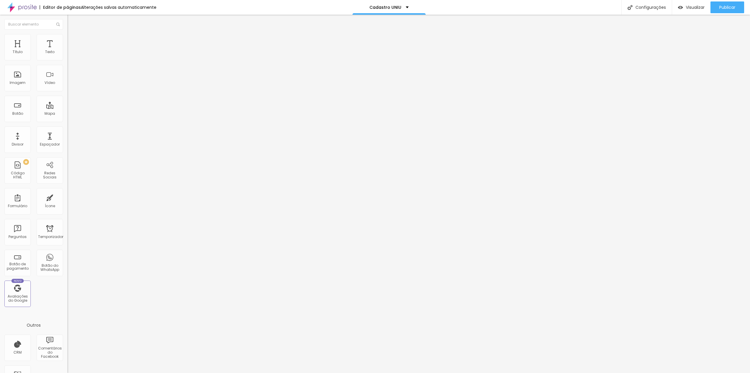
type input "Telefone com WhatsApp"
type input "DDD + Número"
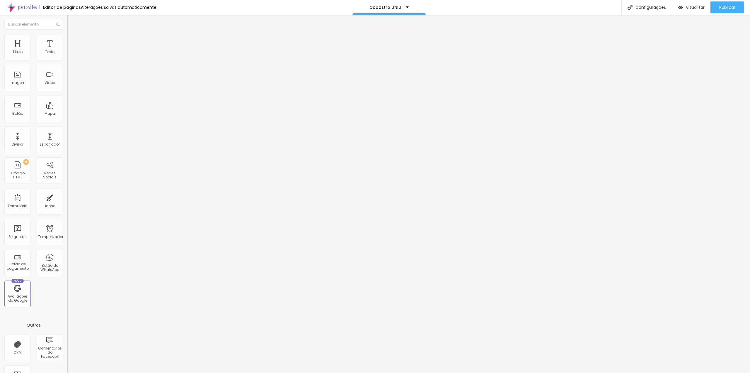
drag, startPoint x: 409, startPoint y: 169, endPoint x: 407, endPoint y: 179, distance: 9.8
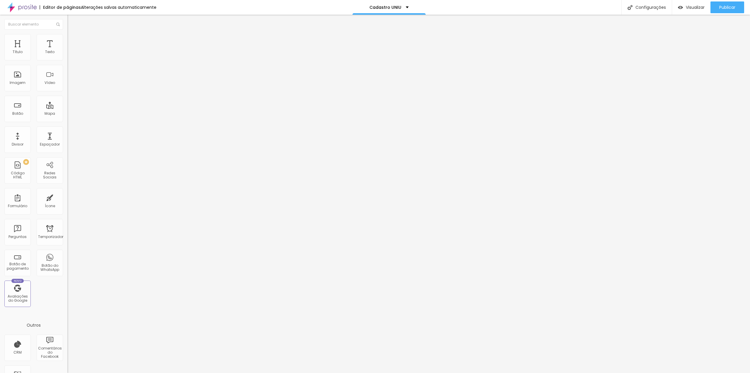
radio input "true"
paste input "Pueri Domus"
type input "Pueri Domus"
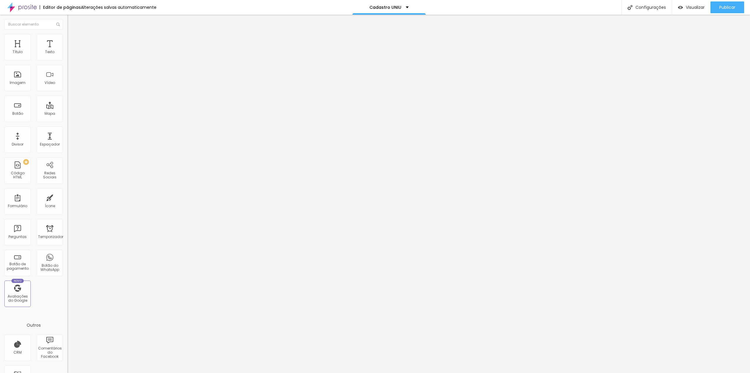
paste input "https://www.nanahdluizestudio.com/combos-uniu-2"
type input "https://www.nanahdluizestudio.com/combos-uniu-2"
type input "Enviar e selecionar pacote"
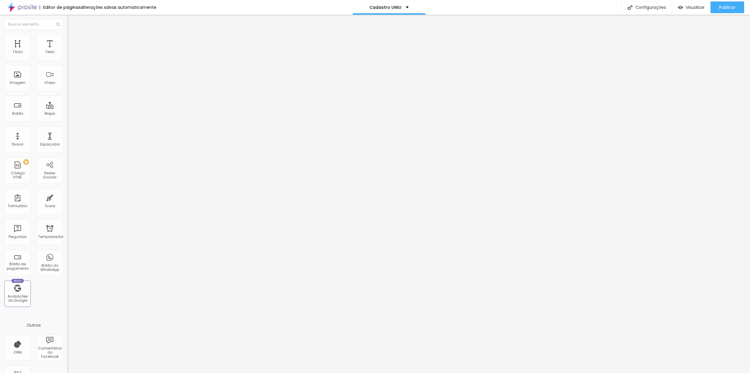
type input "[EMAIL_ADDRESS][DOMAIN_NAME]"
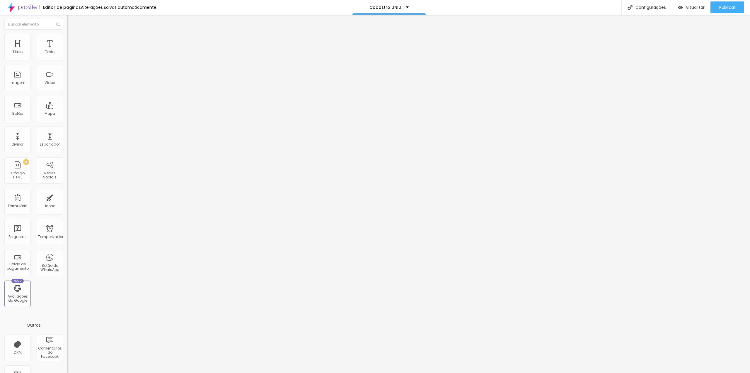
click at [646, 9] on font "Configurações" at bounding box center [651, 7] width 30 height 6
drag, startPoint x: 355, startPoint y: 120, endPoint x: 342, endPoint y: 119, distance: 12.7
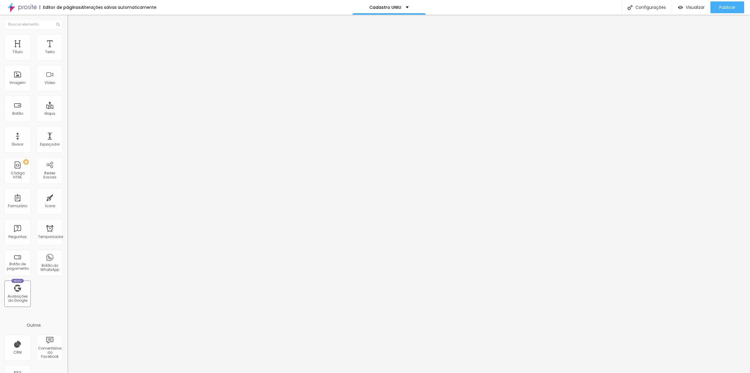
drag, startPoint x: 465, startPoint y: 229, endPoint x: 435, endPoint y: 224, distance: 31.2
paste input "UNIU"
type input "Studio Nanah D´Luize - Pacotes e Combos Fotográficos UNIU"
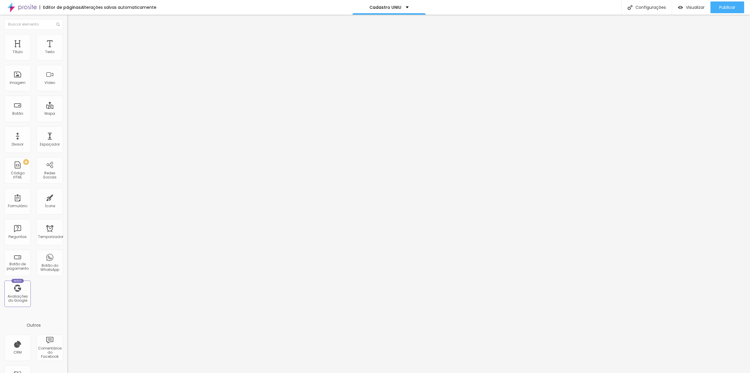
drag, startPoint x: 465, startPoint y: 194, endPoint x: 435, endPoint y: 194, distance: 30.2
paste input "UNIU"
type input "Studio Nanah D´Luize - Pacotes e Combos Fotográficos UNIU"
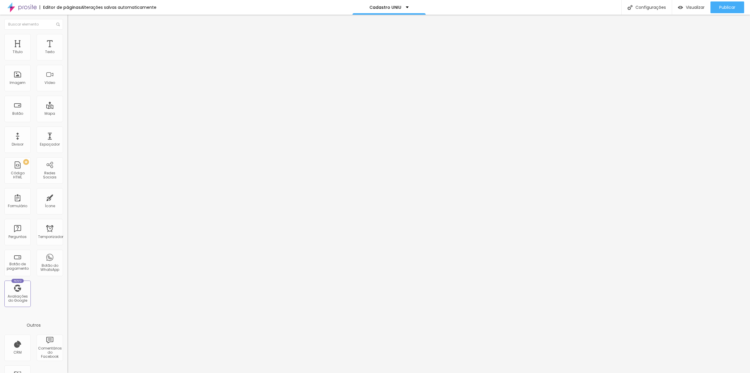
click at [478, 372] on div at bounding box center [375, 378] width 750 height 5
click at [720, 7] on font "Publicar" at bounding box center [728, 7] width 16 height 6
click at [71, 55] on input "[DATE] 00:00" at bounding box center [85, 52] width 28 height 6
click at [45, 91] on font "5" at bounding box center [46, 90] width 2 height 4
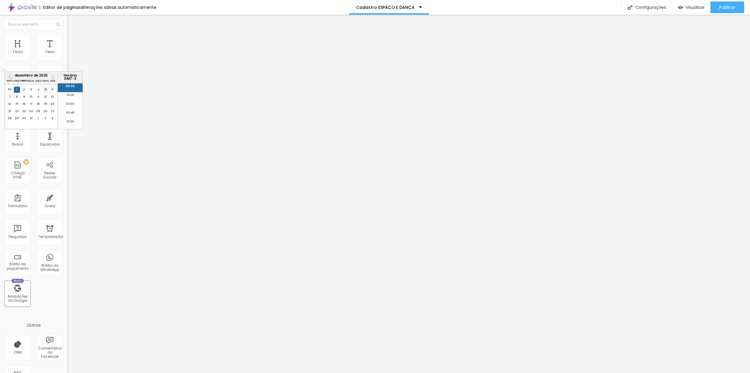
type input "[DATE] 00:00"
click at [66, 88] on font "00:00" at bounding box center [70, 86] width 9 height 4
click at [71, 57] on div "UNIU ESPETACULO" at bounding box center [101, 54] width 60 height 5
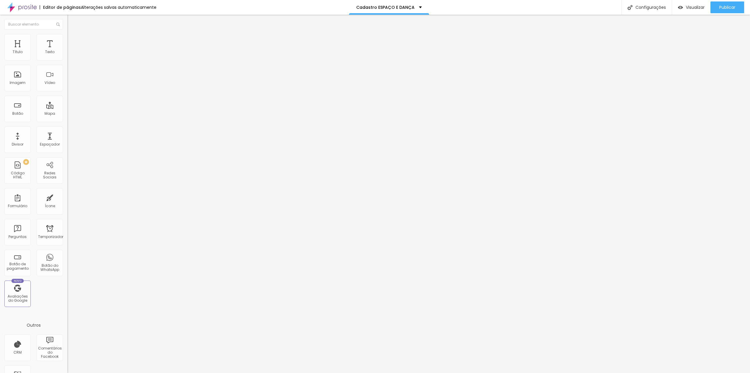
type input "ESPAÇO E DANÇA"
type input "Nome COMPLETO do responsável"
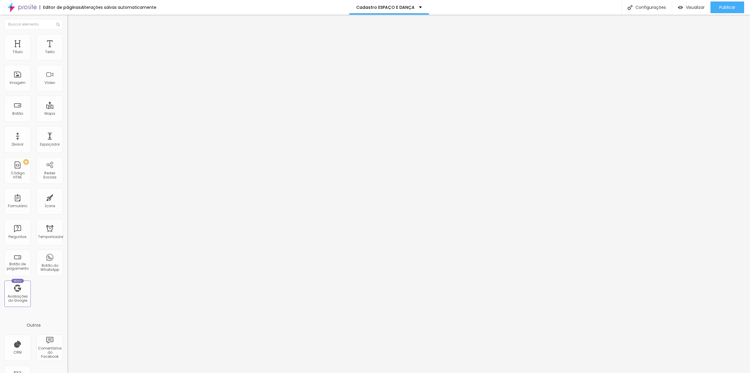
drag, startPoint x: 278, startPoint y: 234, endPoint x: 283, endPoint y: 195, distance: 39.9
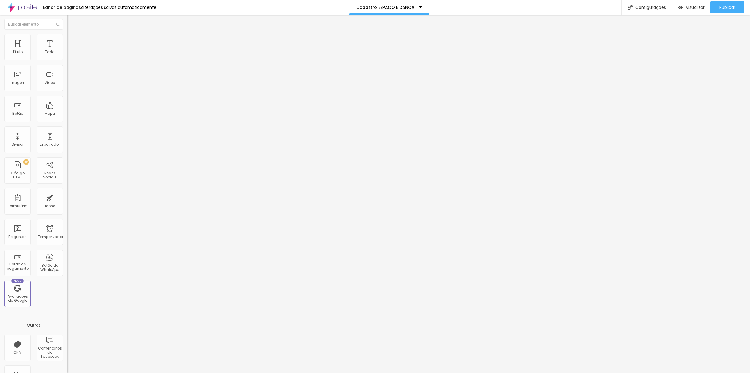
type input "Nome do(a) bailarino(a)"
drag, startPoint x: 279, startPoint y: 224, endPoint x: 290, endPoint y: 183, distance: 42.1
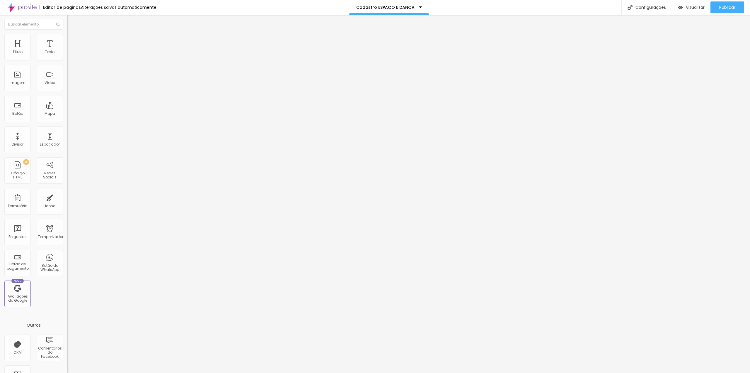
drag, startPoint x: 307, startPoint y: 178, endPoint x: 266, endPoint y: 177, distance: 41.1
type input "Dia da apresentação"
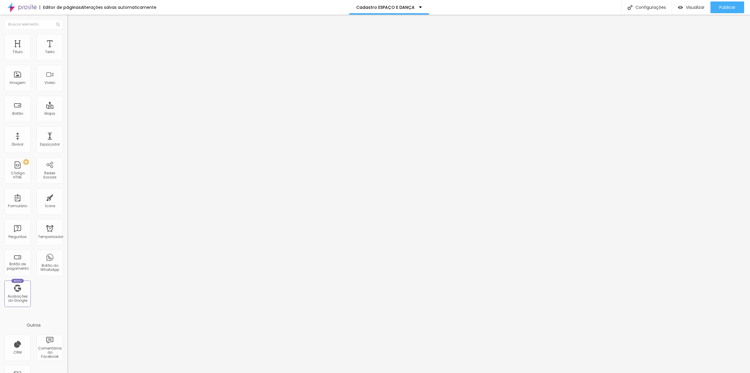
drag, startPoint x: 337, startPoint y: 262, endPoint x: 333, endPoint y: 259, distance: 5.9
drag, startPoint x: 276, startPoint y: 244, endPoint x: 283, endPoint y: 200, distance: 43.6
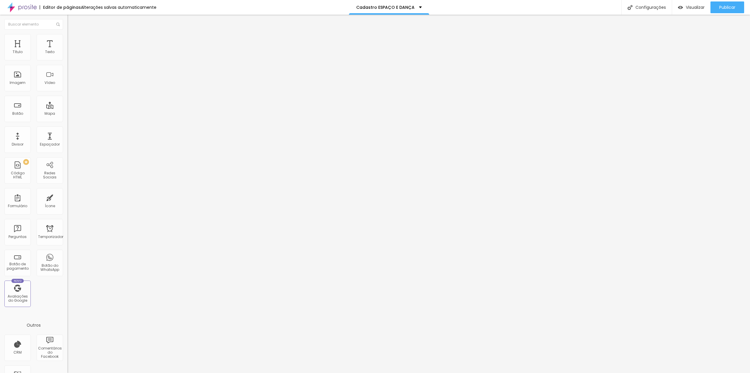
drag, startPoint x: 313, startPoint y: 200, endPoint x: 281, endPoint y: 200, distance: 31.9
type input "Coreografia(s)"
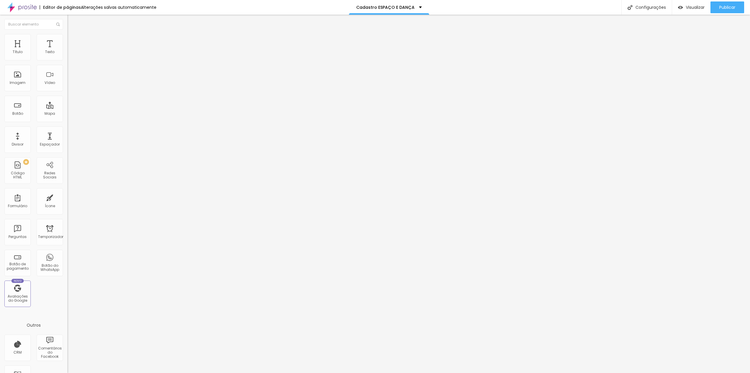
drag, startPoint x: 288, startPoint y: 198, endPoint x: 275, endPoint y: 199, distance: 12.6
type input "Telefone com WhatsApp"
type input "DDD + Número"
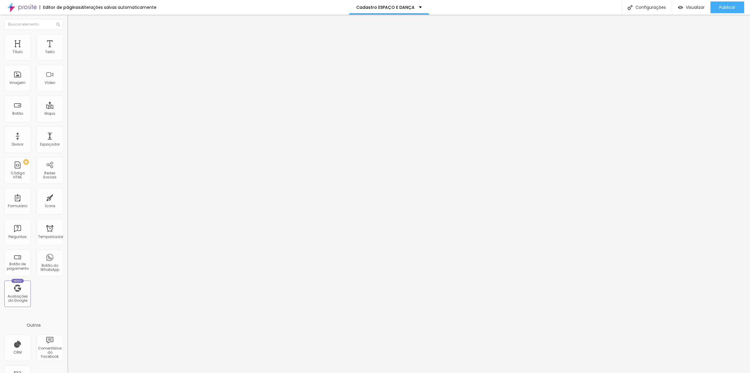
scroll to position [0, 0]
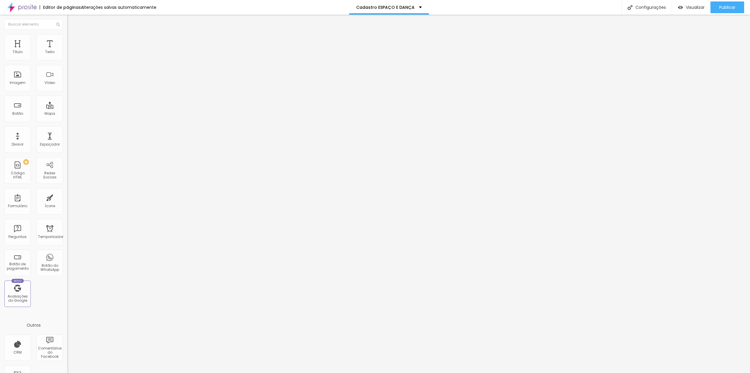
radio input "true"
paste input "https://www.nanahdluizestudio.com/combos-espaco-e-danca"
type input "https://www.nanahdluizestudio.com/combos-espaco-e-danca"
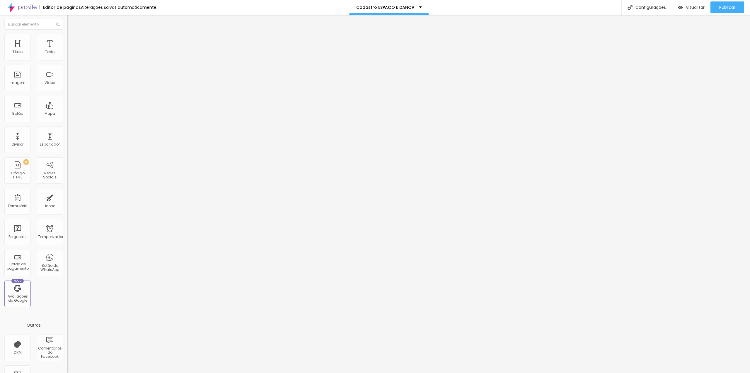
type input "Enviar e selecionar pacote"
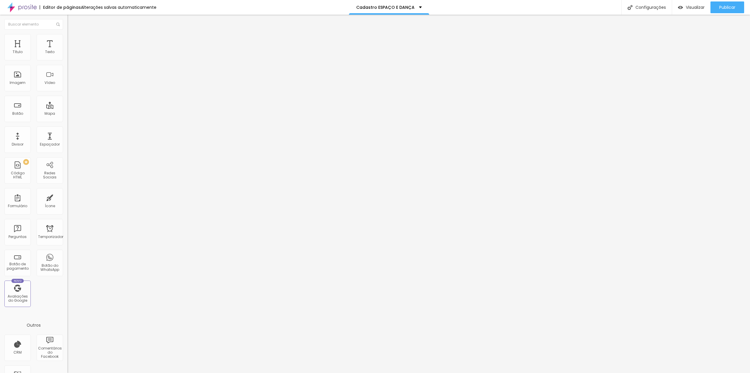
scroll to position [0, 0]
type input "[EMAIL_ADDRESS][DOMAIN_NAME]"
drag, startPoint x: 340, startPoint y: 271, endPoint x: 335, endPoint y: 261, distance: 11.0
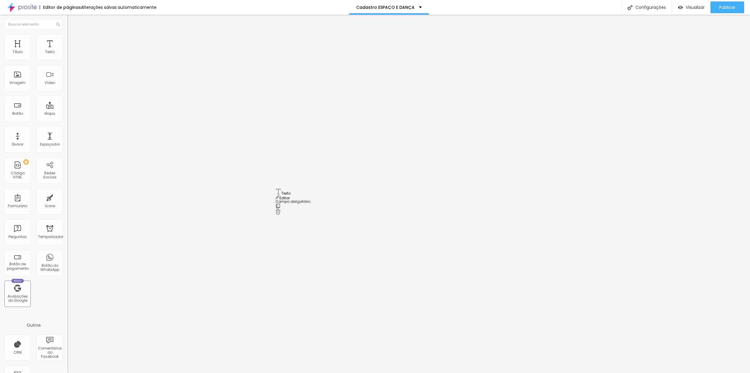
drag, startPoint x: 279, startPoint y: 250, endPoint x: 288, endPoint y: 191, distance: 59.7
type input "Escola/Academia"
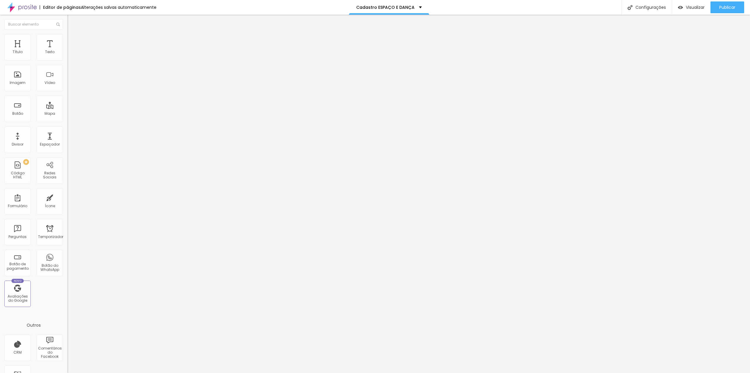
drag, startPoint x: 343, startPoint y: 127, endPoint x: 345, endPoint y: 133, distance: 5.8
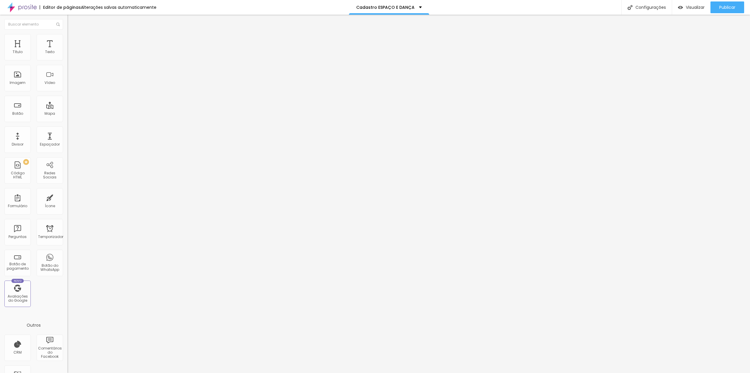
drag, startPoint x: 282, startPoint y: 127, endPoint x: 303, endPoint y: 142, distance: 25.8
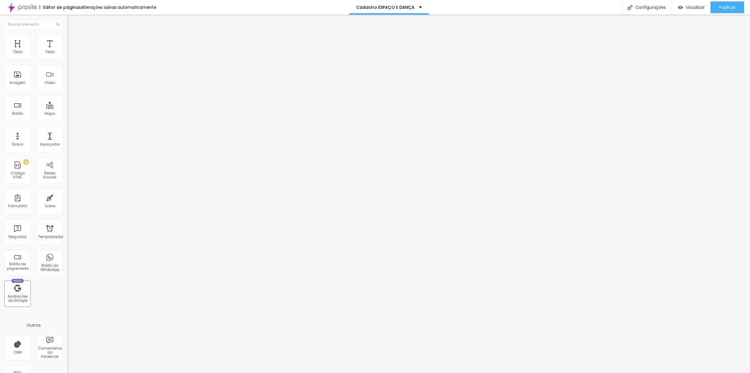
drag, startPoint x: 409, startPoint y: 191, endPoint x: 409, endPoint y: 220, distance: 29.6
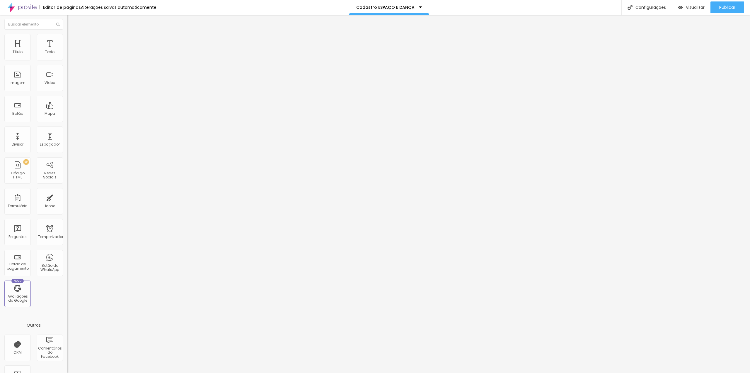
scroll to position [44, 0]
drag, startPoint x: 469, startPoint y: 291, endPoint x: 438, endPoint y: 310, distance: 35.6
click at [653, 8] on font "Configurações" at bounding box center [651, 7] width 30 height 6
drag, startPoint x: 362, startPoint y: 119, endPoint x: 342, endPoint y: 120, distance: 19.7
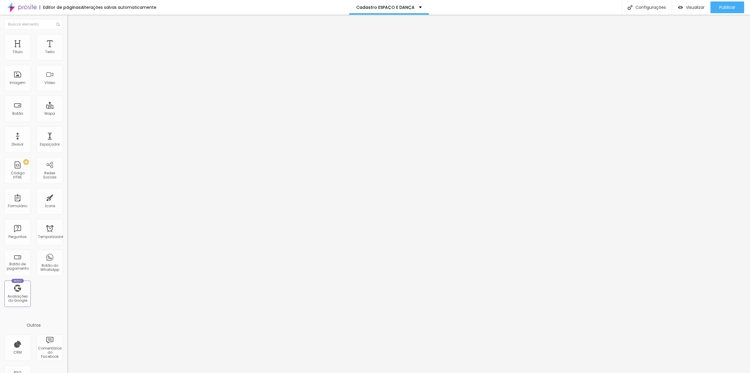
drag, startPoint x: 445, startPoint y: 230, endPoint x: 434, endPoint y: 230, distance: 10.8
paste input "ESPAÇO E DANÇA"
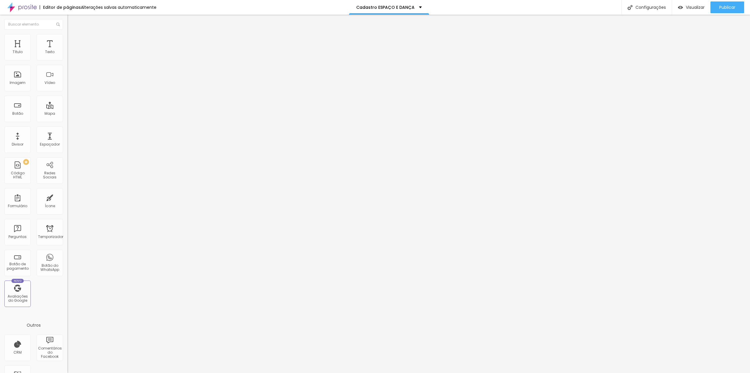
type input "Studio Nanah D´Luize - Pacotes e Combos Fotográficos ESPAÇO E DANÇA"
drag, startPoint x: 454, startPoint y: 195, endPoint x: 435, endPoint y: 195, distance: 18.5
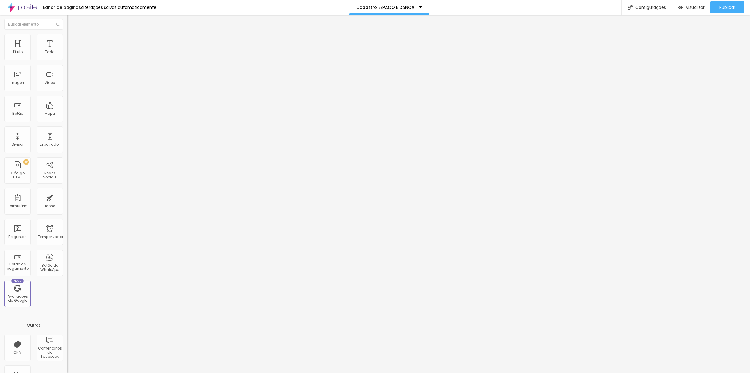
paste input "ESPAÇO E DANÇA"
type input "Studio Nanah D´Luize - Pacotes e Combos Fotográficos ESPAÇO E DANÇA"
click at [483, 372] on div at bounding box center [375, 378] width 750 height 5
click at [728, 7] on font "Publicar" at bounding box center [728, 7] width 16 height 6
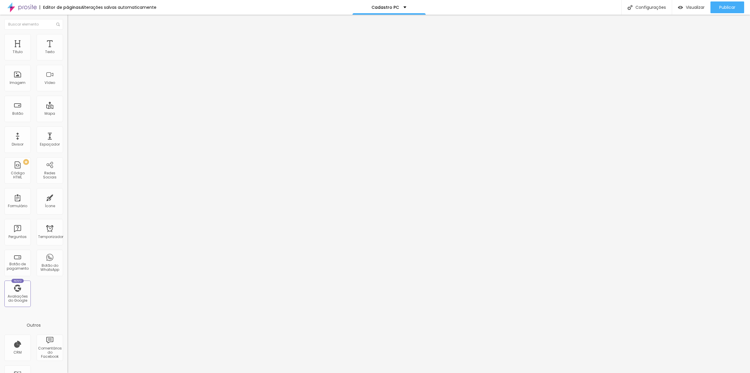
click at [71, 55] on input "[DATE] 00:00" at bounding box center [85, 52] width 28 height 6
click at [16, 98] on font "8" at bounding box center [17, 97] width 2 height 4
type input "[DATE] 00:00"
click at [67, 88] on font "00:00" at bounding box center [70, 86] width 9 height 4
click at [67, 59] on div "ESPAÇO E DANÇA" at bounding box center [100, 54] width 67 height 10
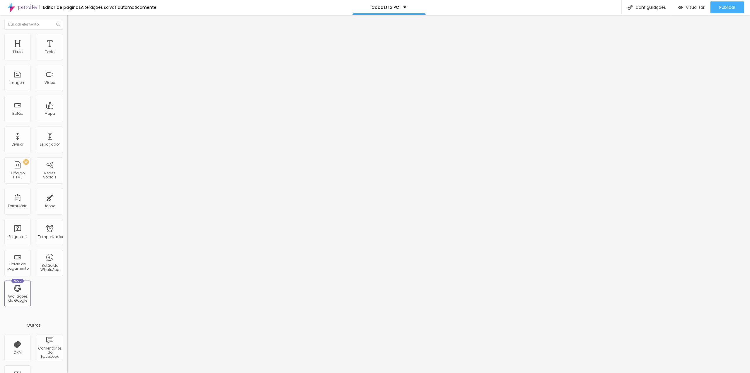
scroll to position [136, 0]
type input "PC"
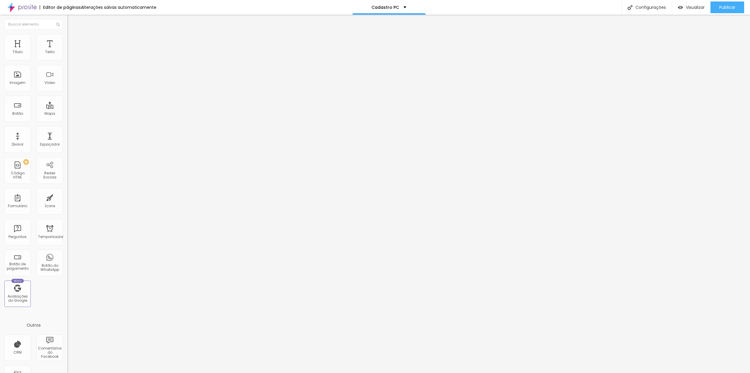
type input "Nome COMPLETO do responsável"
drag, startPoint x: 279, startPoint y: 238, endPoint x: 281, endPoint y: 199, distance: 39.1
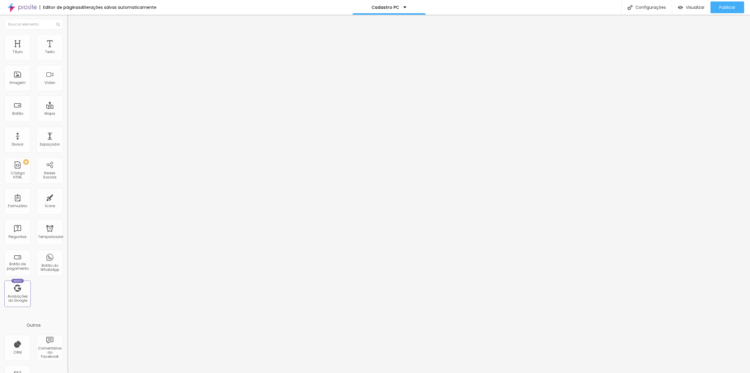
type input "Nome do(a) bailarino(a)"
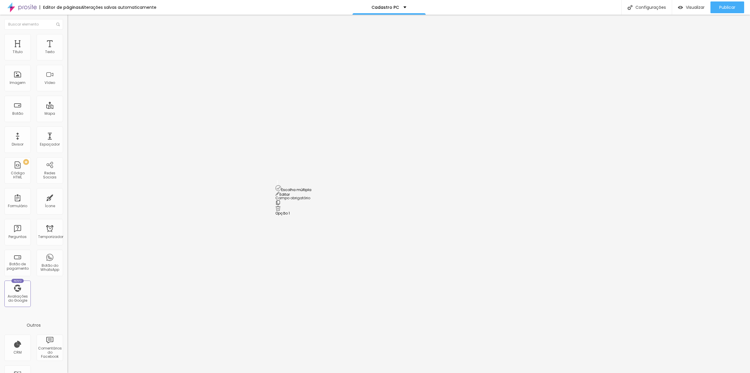
drag, startPoint x: 278, startPoint y: 223, endPoint x: 276, endPoint y: 184, distance: 39.4
drag, startPoint x: 322, startPoint y: 180, endPoint x: 273, endPoint y: 179, distance: 48.7
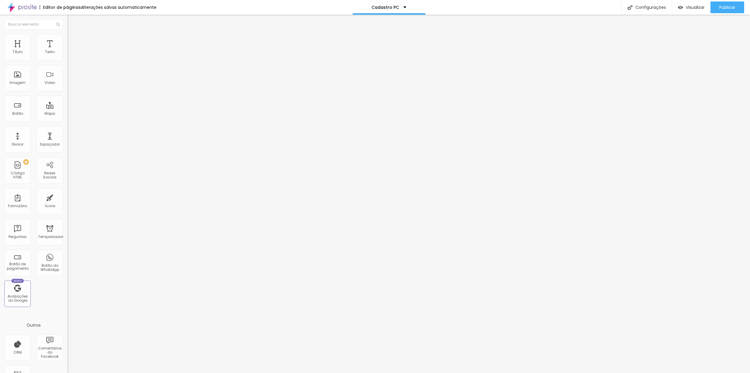
type input "Unidade"
drag, startPoint x: 318, startPoint y: 208, endPoint x: 296, endPoint y: 208, distance: 21.4
type input "Morumbi"
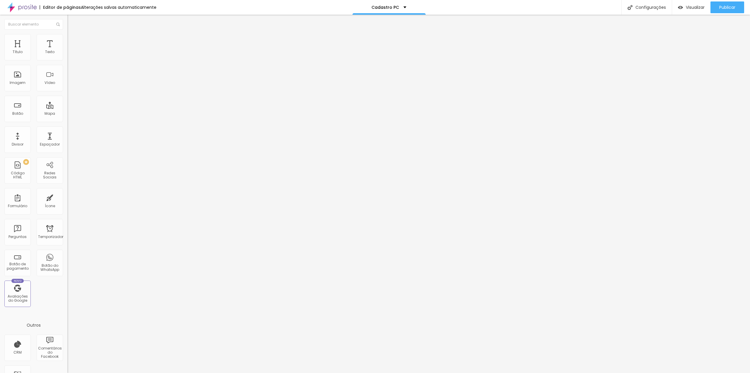
drag, startPoint x: 319, startPoint y: 221, endPoint x: 292, endPoint y: 221, distance: 27.3
type input "Alphaville"
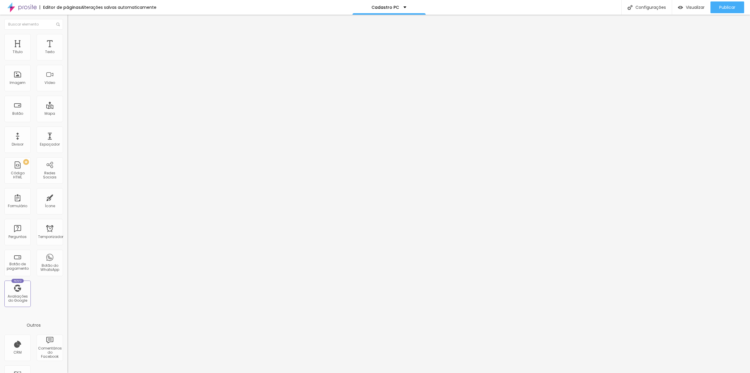
drag, startPoint x: 319, startPoint y: 234, endPoint x: 294, endPoint y: 233, distance: 24.9
type input "[PERSON_NAME]"
drag, startPoint x: 307, startPoint y: 249, endPoint x: 287, endPoint y: 250, distance: 20.3
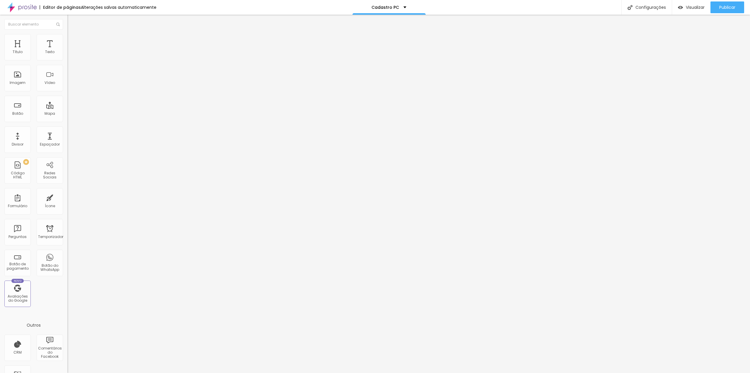
type input "[DEMOGRAPHIC_DATA]"
drag, startPoint x: 276, startPoint y: 225, endPoint x: 281, endPoint y: 185, distance: 40.8
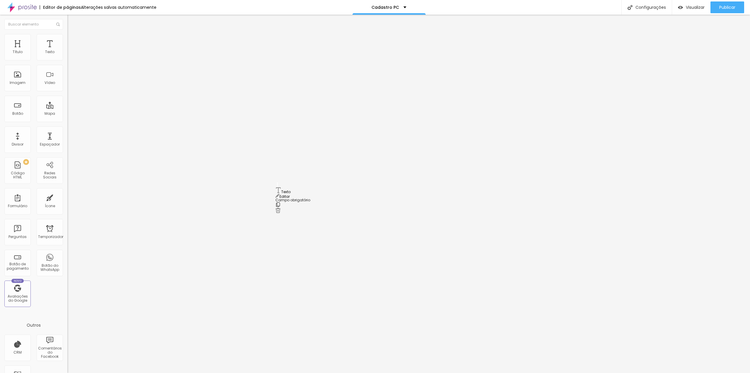
drag, startPoint x: 317, startPoint y: 159, endPoint x: 270, endPoint y: 159, distance: 46.3
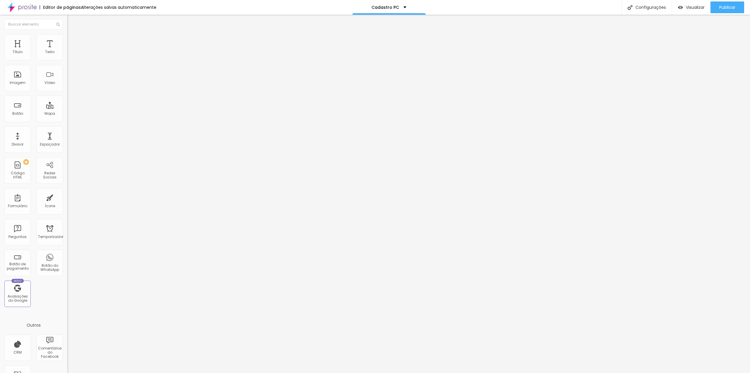
type input "Coreografia(s)"
drag, startPoint x: 278, startPoint y: 225, endPoint x: 281, endPoint y: 183, distance: 42.1
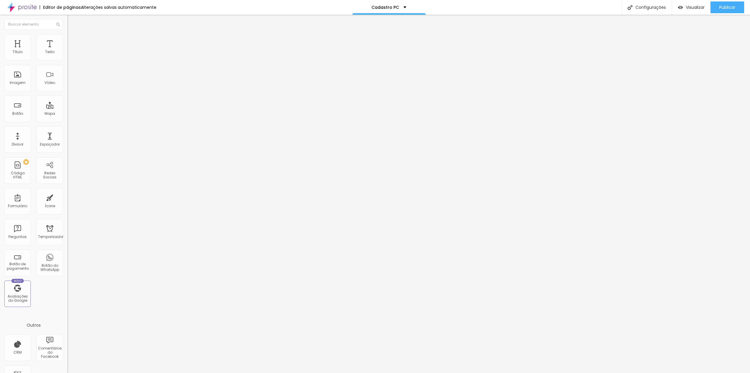
drag, startPoint x: 308, startPoint y: 179, endPoint x: 258, endPoint y: 178, distance: 49.8
type input "Dia da apresentação"
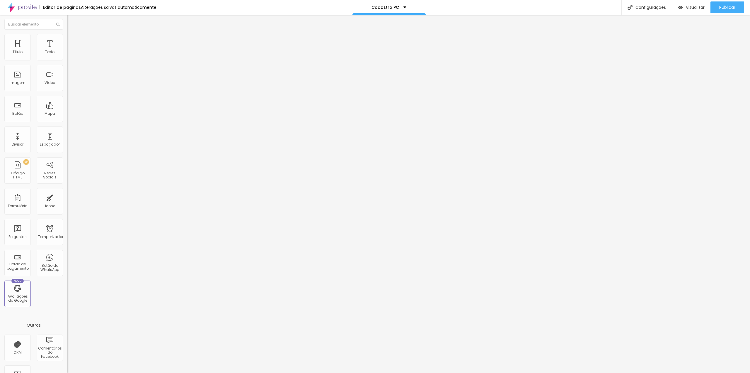
drag, startPoint x: 320, startPoint y: 237, endPoint x: 256, endPoint y: 240, distance: 64.3
type input "Horário da apresentação"
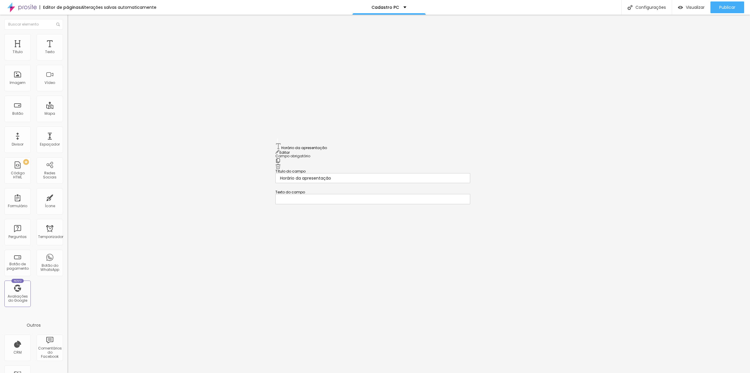
drag, startPoint x: 278, startPoint y: 186, endPoint x: 282, endPoint y: 146, distance: 40.7
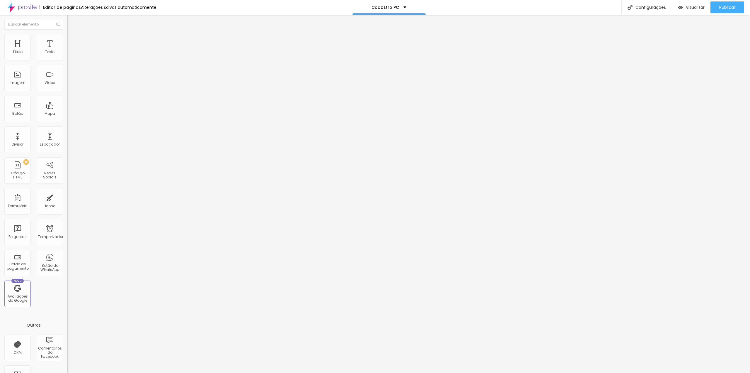
drag, startPoint x: 309, startPoint y: 208, endPoint x: 244, endPoint y: 212, distance: 65.8
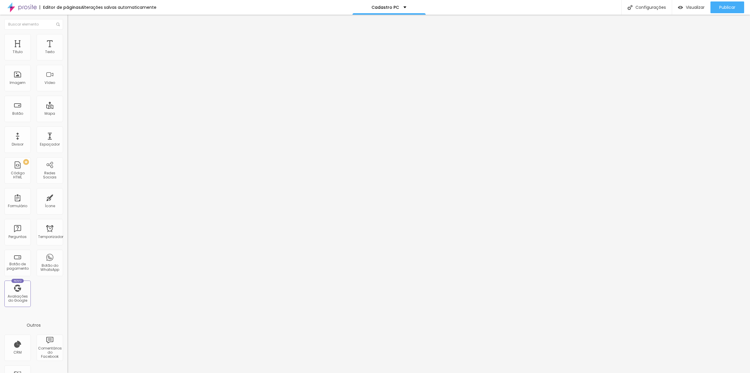
type input "Telefone com WhatsApp"
type input "DDD + Número"
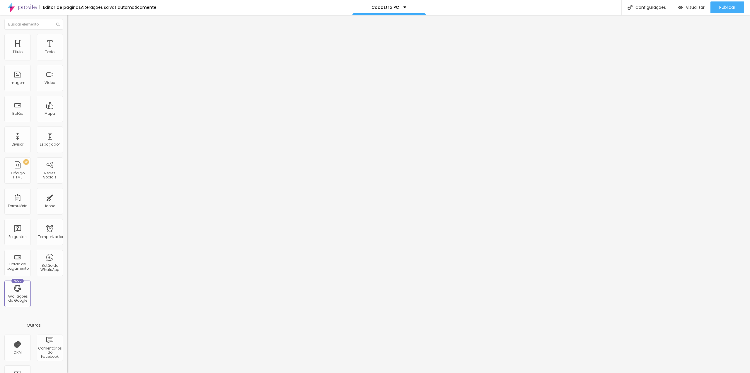
scroll to position [88, 0]
drag, startPoint x: 408, startPoint y: 103, endPoint x: 398, endPoint y: 153, distance: 50.7
drag, startPoint x: 397, startPoint y: 174, endPoint x: 397, endPoint y: 180, distance: 6.5
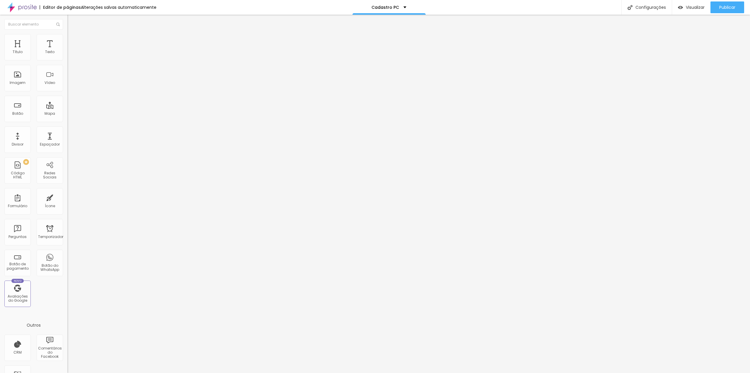
drag, startPoint x: 415, startPoint y: 155, endPoint x: 414, endPoint y: 162, distance: 7.4
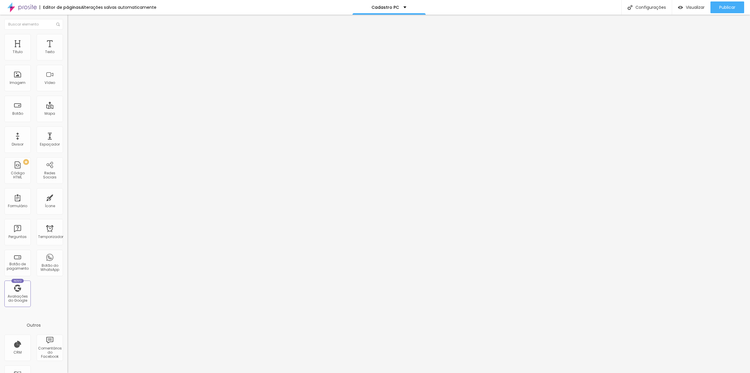
radio input "true"
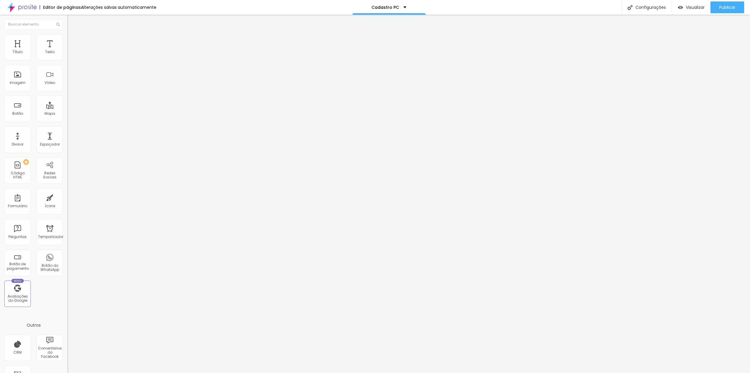
paste input "https://www.nanahdluizestudio.com/combos-pc"
type input "https://www.nanahdluizestudio.com/combos-pc"
type input "Enviar e selecionar pacote"
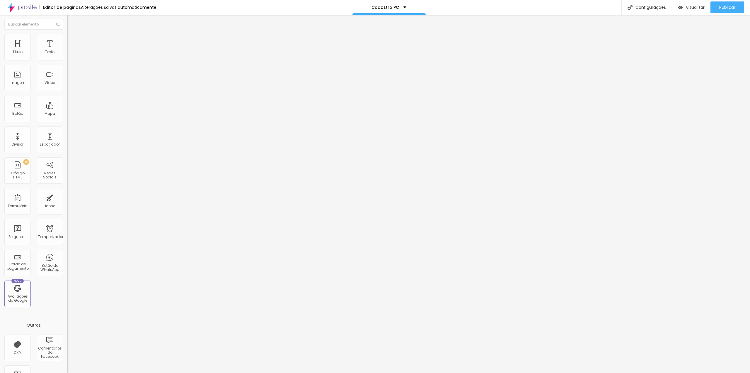
type input "[EMAIL_ADDRESS][DOMAIN_NAME]"
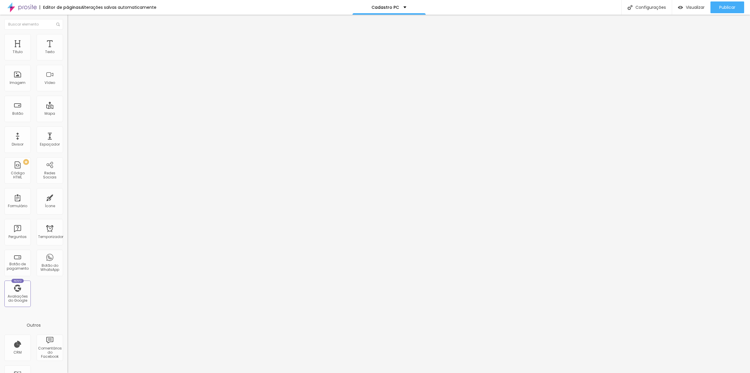
click at [645, 7] on font "Configurações" at bounding box center [651, 7] width 30 height 6
drag, startPoint x: 361, startPoint y: 118, endPoint x: 341, endPoint y: 118, distance: 20.0
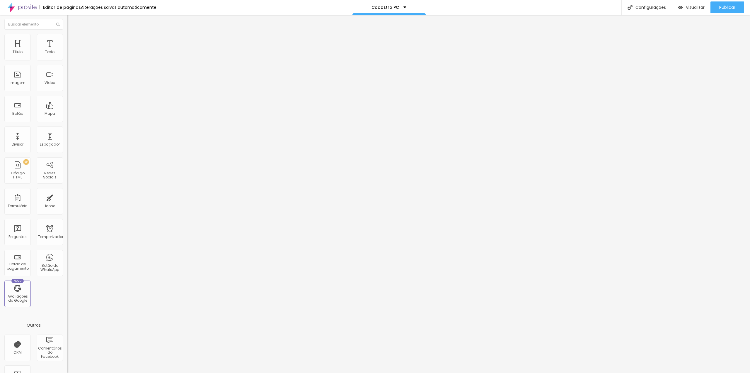
drag, startPoint x: 470, startPoint y: 231, endPoint x: 435, endPoint y: 228, distance: 35.2
paste input "PC"
type input "Studio Nanah D´[PERSON_NAME] e Combos Fotográficos PC"
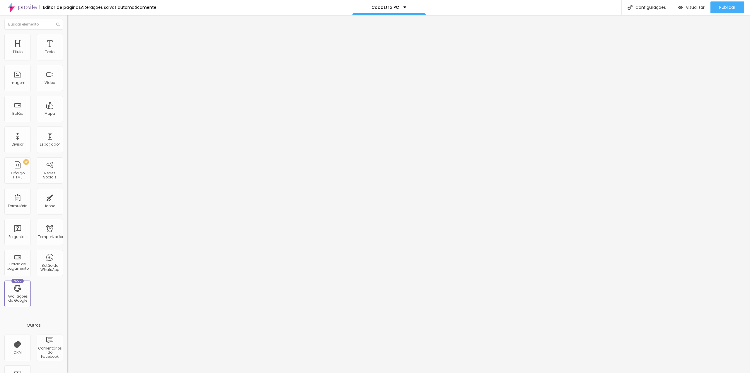
drag, startPoint x: 470, startPoint y: 194, endPoint x: 434, endPoint y: 192, distance: 35.8
paste input "PC"
type input "Studio Nanah D´[PERSON_NAME] e Combos Fotográficos PC"
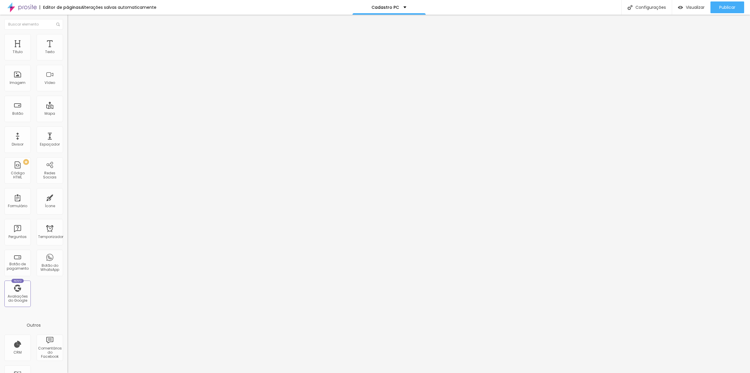
click at [480, 372] on div at bounding box center [375, 378] width 750 height 5
click at [722, 8] on font "Publicar" at bounding box center [728, 7] width 16 height 6
click at [71, 55] on input "[DATE] 00:00" at bounding box center [85, 52] width 28 height 6
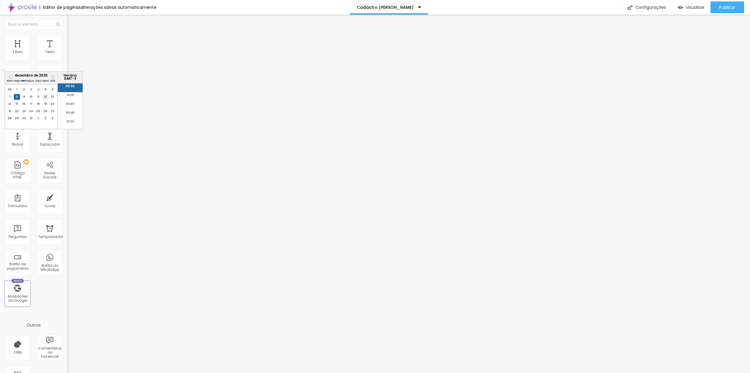
click at [45, 98] on font "12" at bounding box center [45, 97] width 3 height 4
type input "[DATE] 00:00"
click at [75, 86] on li "00:00" at bounding box center [70, 87] width 25 height 9
click at [67, 59] on img at bounding box center [69, 61] width 4 height 4
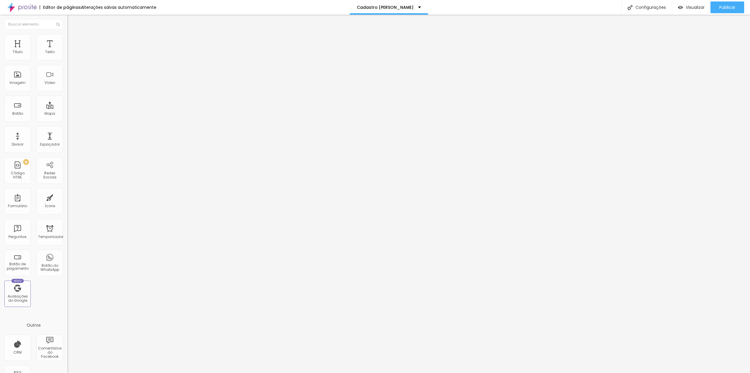
click at [476, 372] on div at bounding box center [375, 378] width 750 height 5
click at [71, 57] on div "PC" at bounding box center [101, 54] width 60 height 5
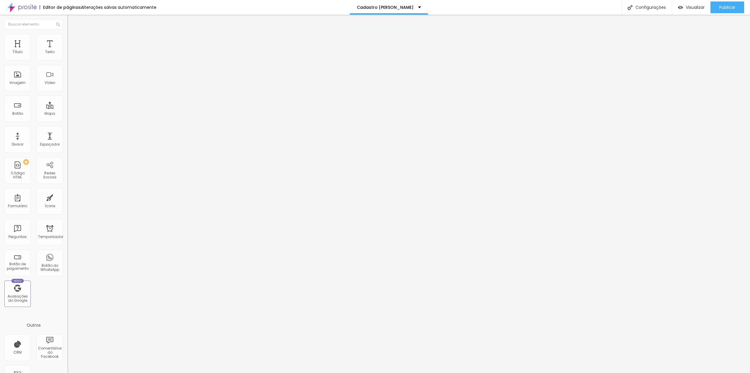
type input "[PERSON_NAME]"
type input "Nome COMPLETO do responsável"
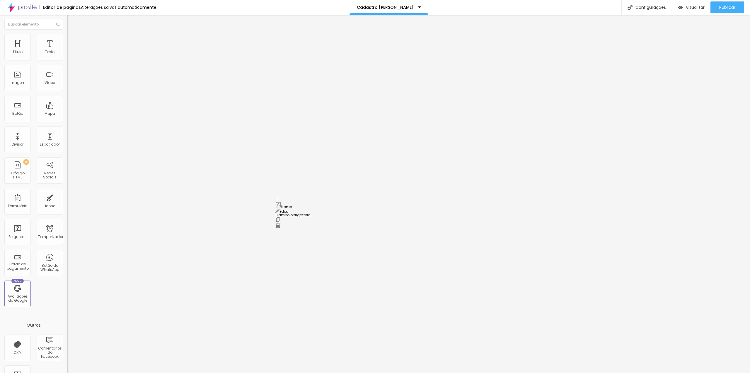
drag, startPoint x: 277, startPoint y: 238, endPoint x: 280, endPoint y: 199, distance: 38.6
type input "Nome do(a) bailarino(a)"
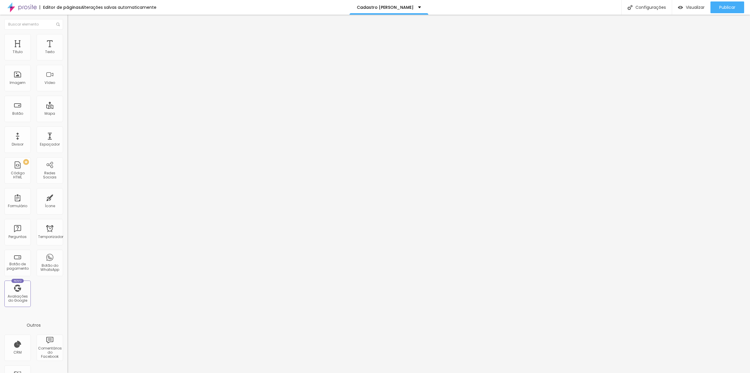
scroll to position [29, 0]
drag, startPoint x: 277, startPoint y: 229, endPoint x: 275, endPoint y: 187, distance: 41.7
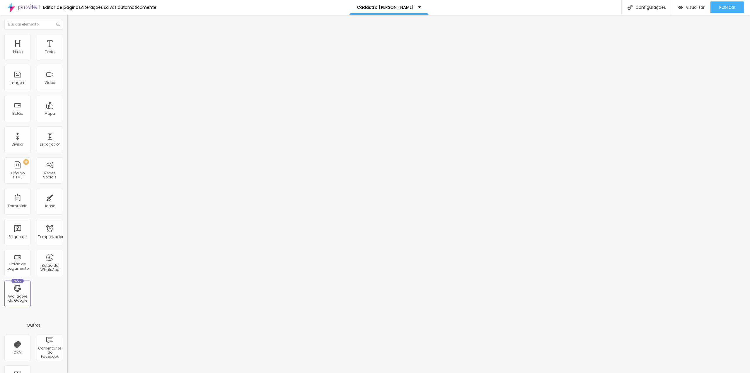
drag, startPoint x: 313, startPoint y: 186, endPoint x: 274, endPoint y: 185, distance: 39.0
type input "Dia da apresentação"
drag, startPoint x: 278, startPoint y: 247, endPoint x: 273, endPoint y: 203, distance: 44.5
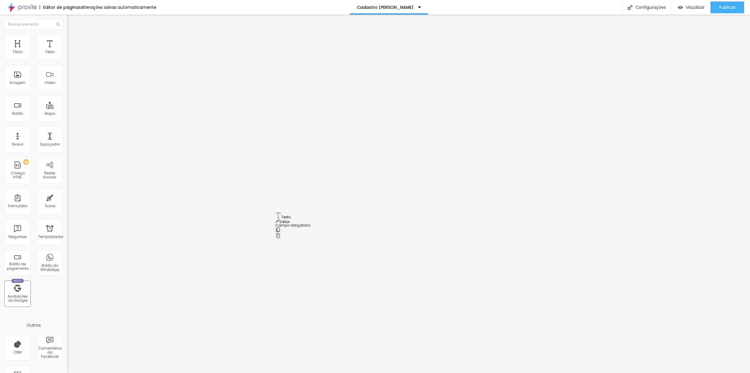
drag, startPoint x: 306, startPoint y: 205, endPoint x: 273, endPoint y: 203, distance: 32.9
type input "Horário da apresentação"
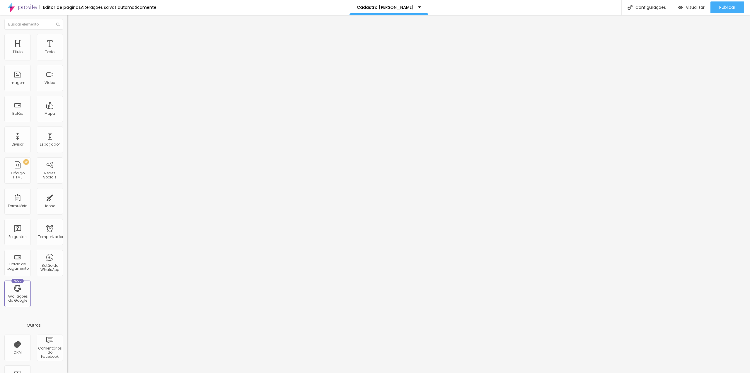
scroll to position [59, 0]
drag, startPoint x: 278, startPoint y: 237, endPoint x: 293, endPoint y: 197, distance: 42.7
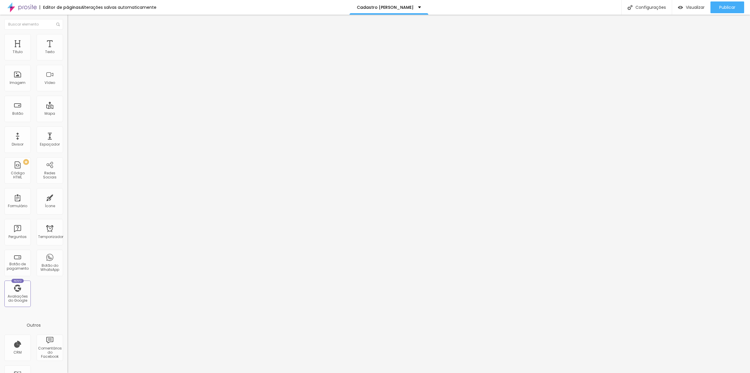
drag, startPoint x: 301, startPoint y: 193, endPoint x: 266, endPoint y: 193, distance: 35.8
type input "Coreografia(s)"
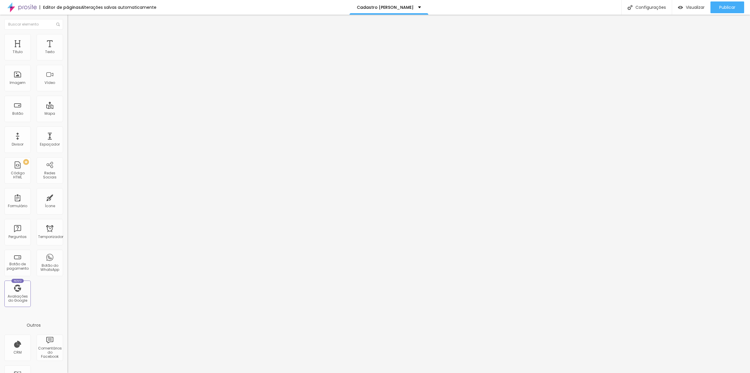
scroll to position [88, 0]
drag, startPoint x: 308, startPoint y: 205, endPoint x: 278, endPoint y: 204, distance: 29.3
type input "Telefone com WhatsApp"
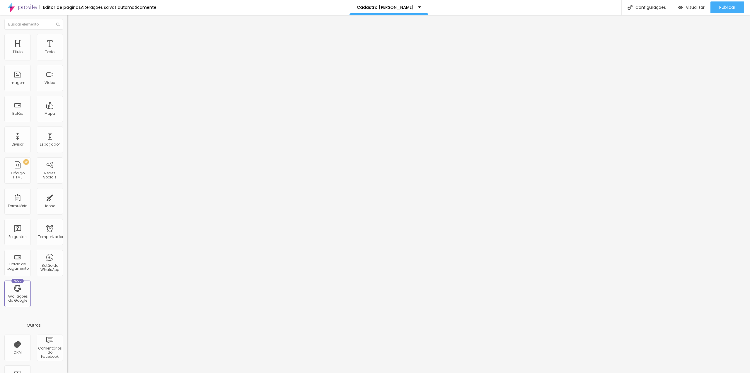
type input "DDD + Número"
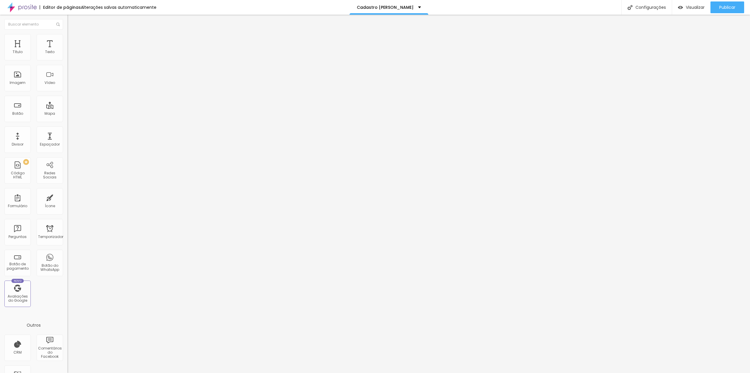
click at [640, 3] on div "Configurações" at bounding box center [647, 7] width 50 height 15
drag, startPoint x: 383, startPoint y: 120, endPoint x: 341, endPoint y: 120, distance: 42.2
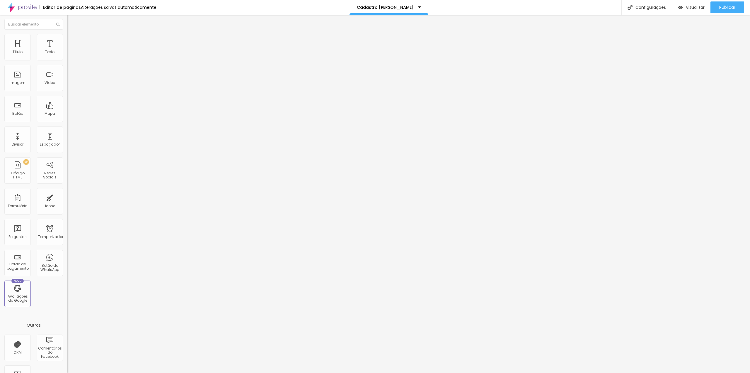
paste input "[PERSON_NAME]"
type input "Studio Nanah D´[PERSON_NAME] e Combos Fotográficos [PERSON_NAME]"
drag, startPoint x: 449, startPoint y: 194, endPoint x: 435, endPoint y: 194, distance: 14.1
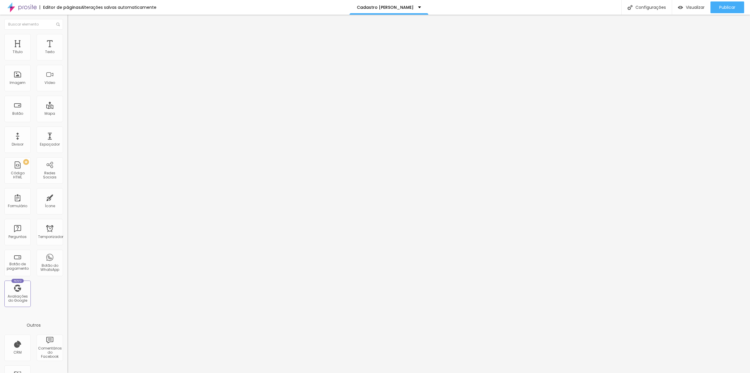
paste input "[PERSON_NAME]"
type input "Studio Nanah D´[PERSON_NAME] e Combos Fotográficos [PERSON_NAME]"
click at [481, 372] on div at bounding box center [375, 378] width 750 height 5
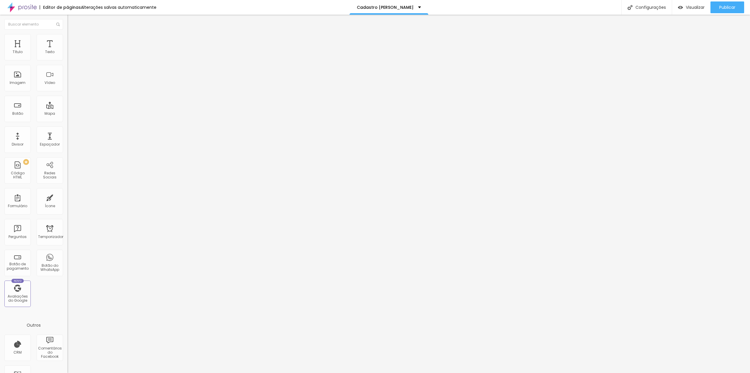
click at [67, 59] on img at bounding box center [69, 61] width 4 height 4
radio input "true"
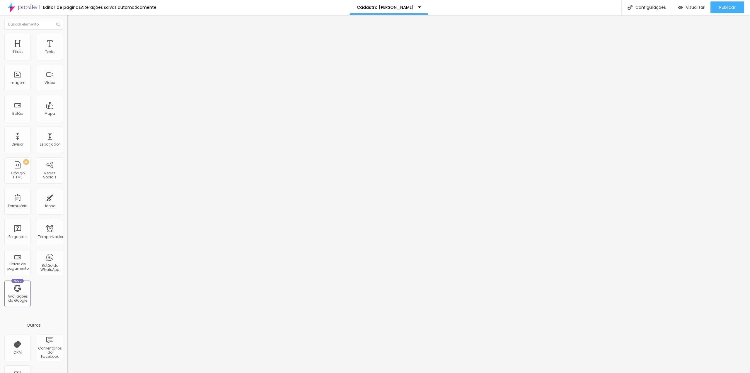
paste input "[URL][DOMAIN_NAME]"
type input "[URL][DOMAIN_NAME]"
type input "Enviar e selecionar pacote"
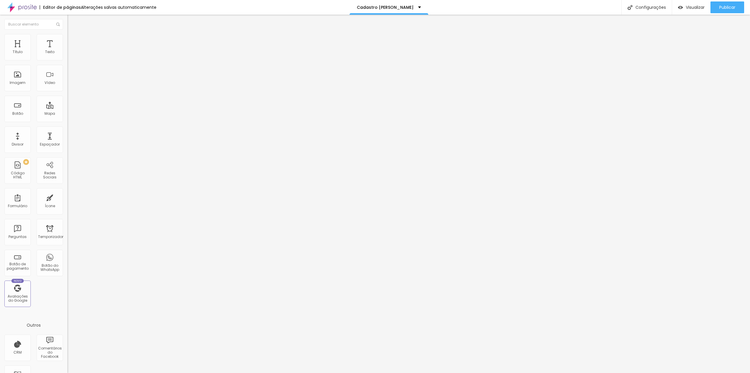
type input "[EMAIL_ADDRESS][DOMAIN_NAME]"
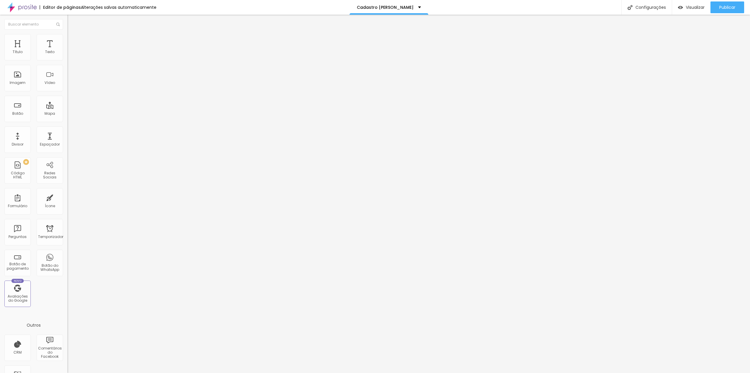
click at [730, 8] on font "Publicar" at bounding box center [728, 7] width 16 height 6
